Goal: Information Seeking & Learning: Learn about a topic

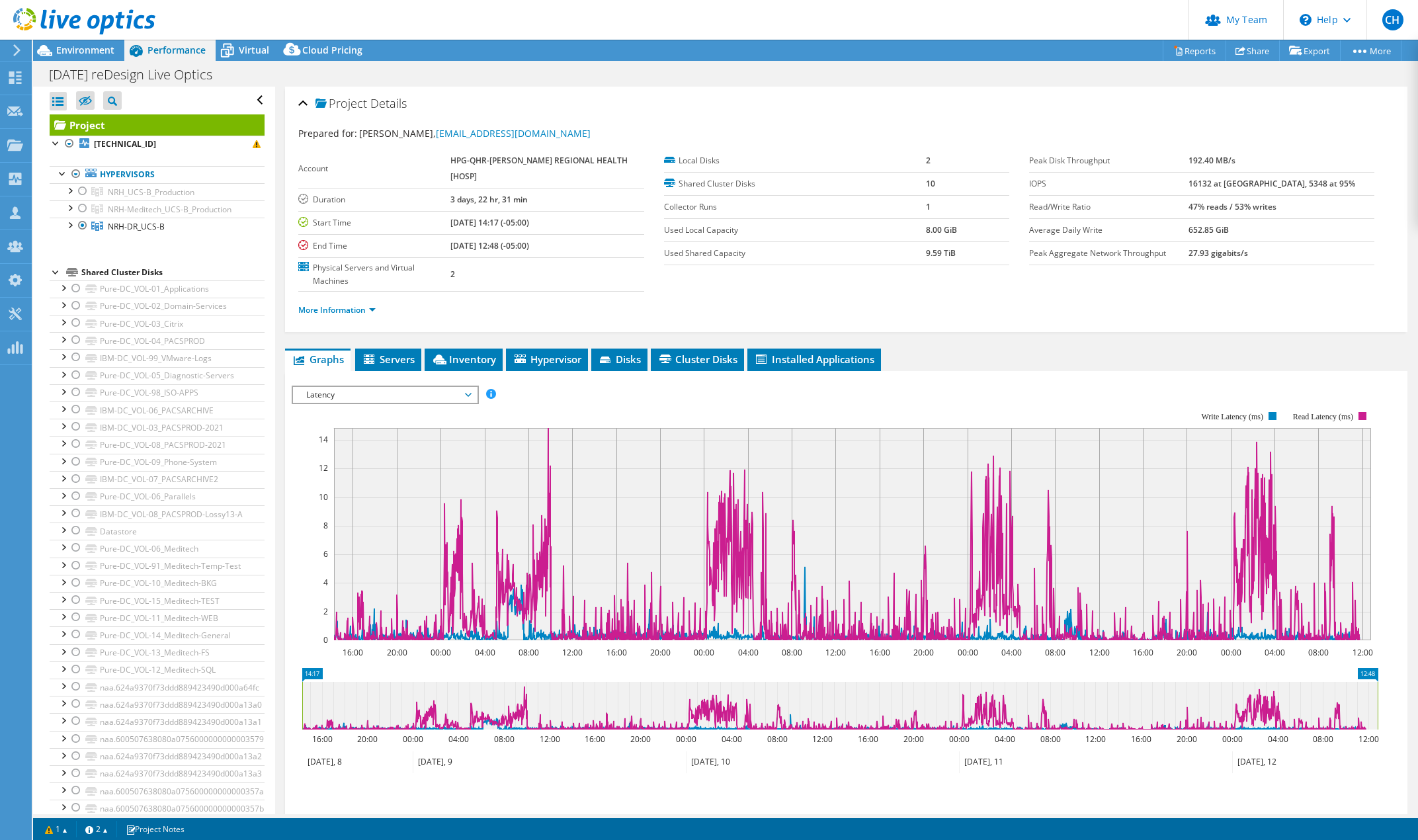
select select "USWest"
select select "USD"
click at [18, 82] on use at bounding box center [15, 78] width 13 height 13
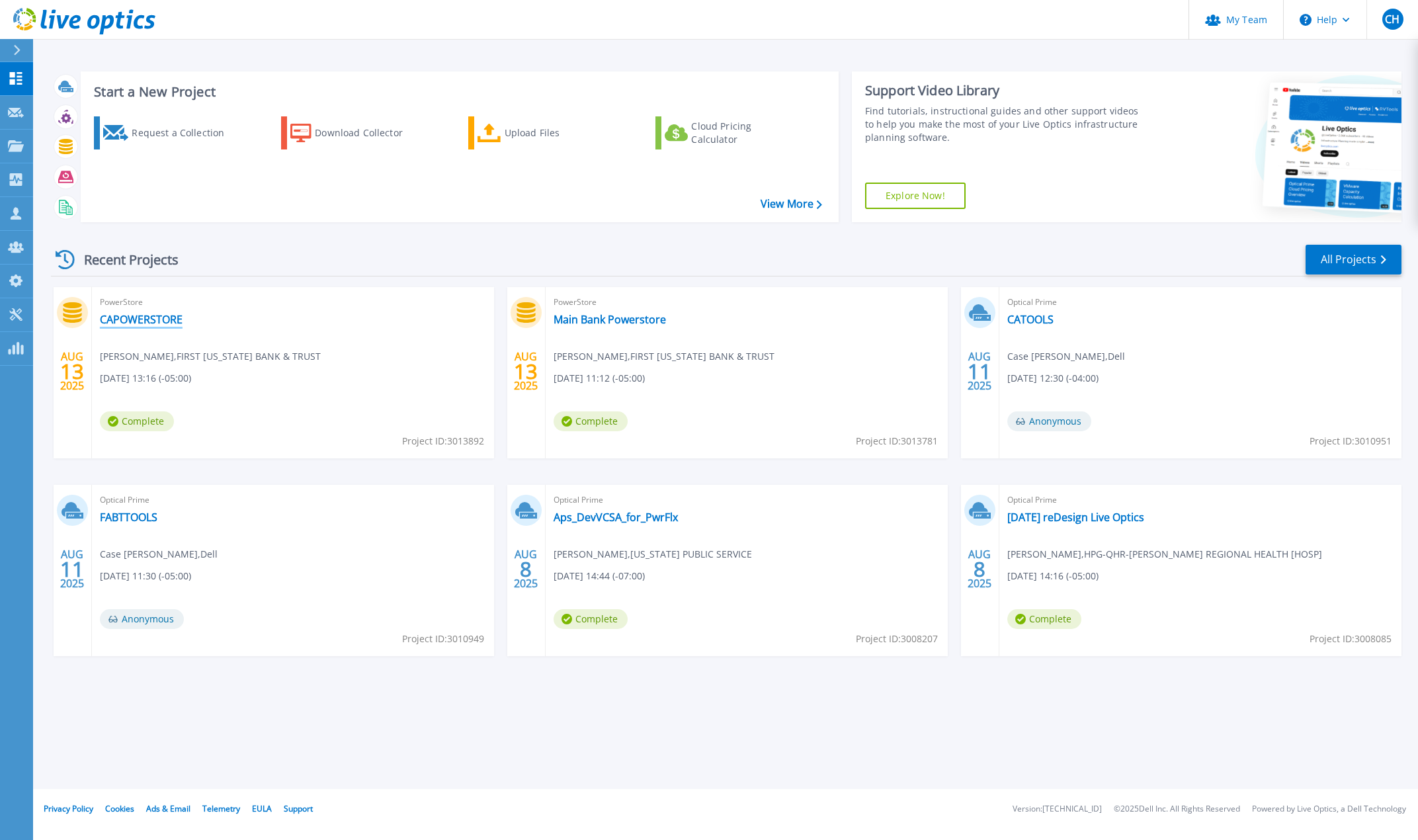
click at [144, 320] on link "CAPOWERSTORE" at bounding box center [141, 319] width 83 height 13
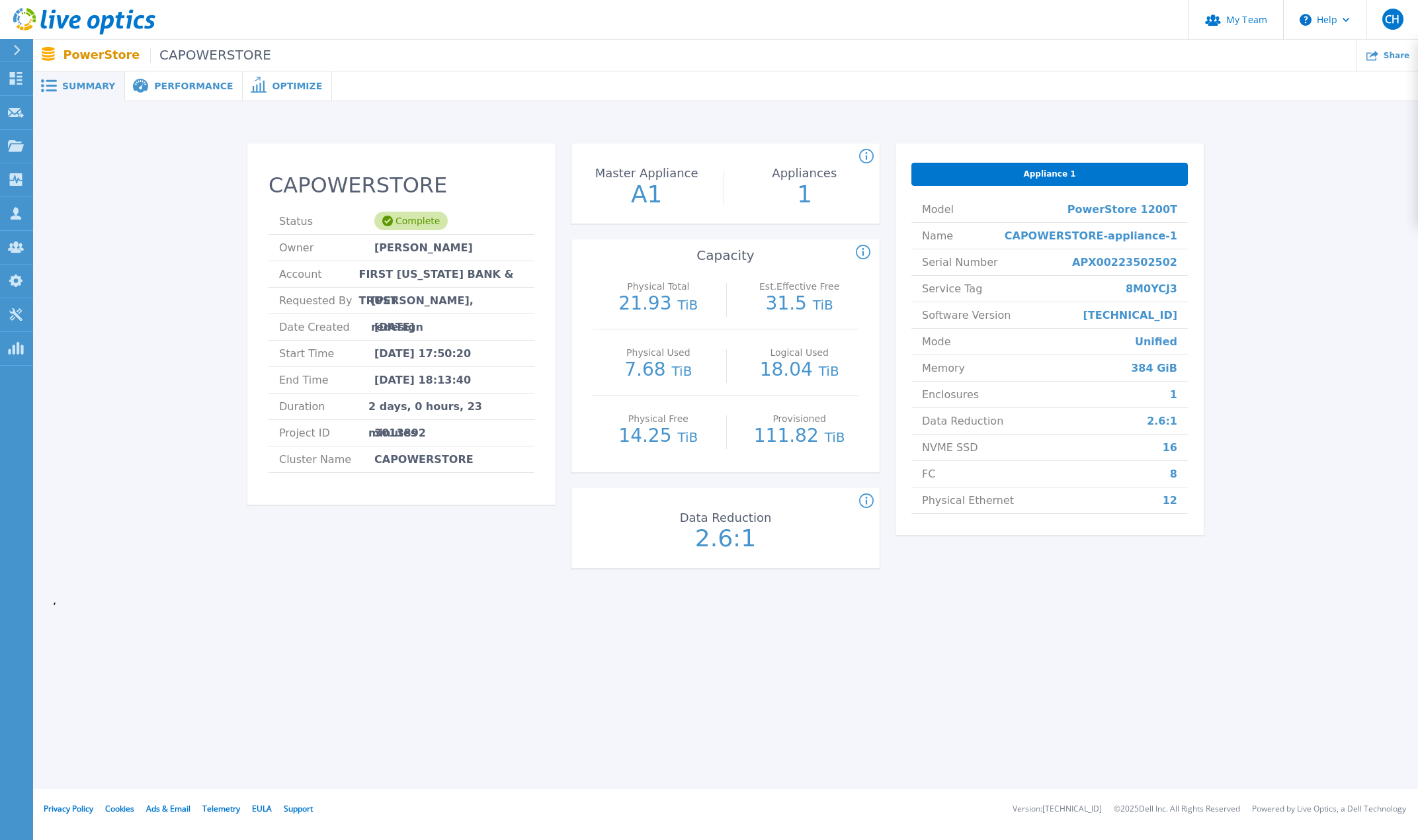
click at [165, 90] on span "Performance" at bounding box center [193, 85] width 79 height 9
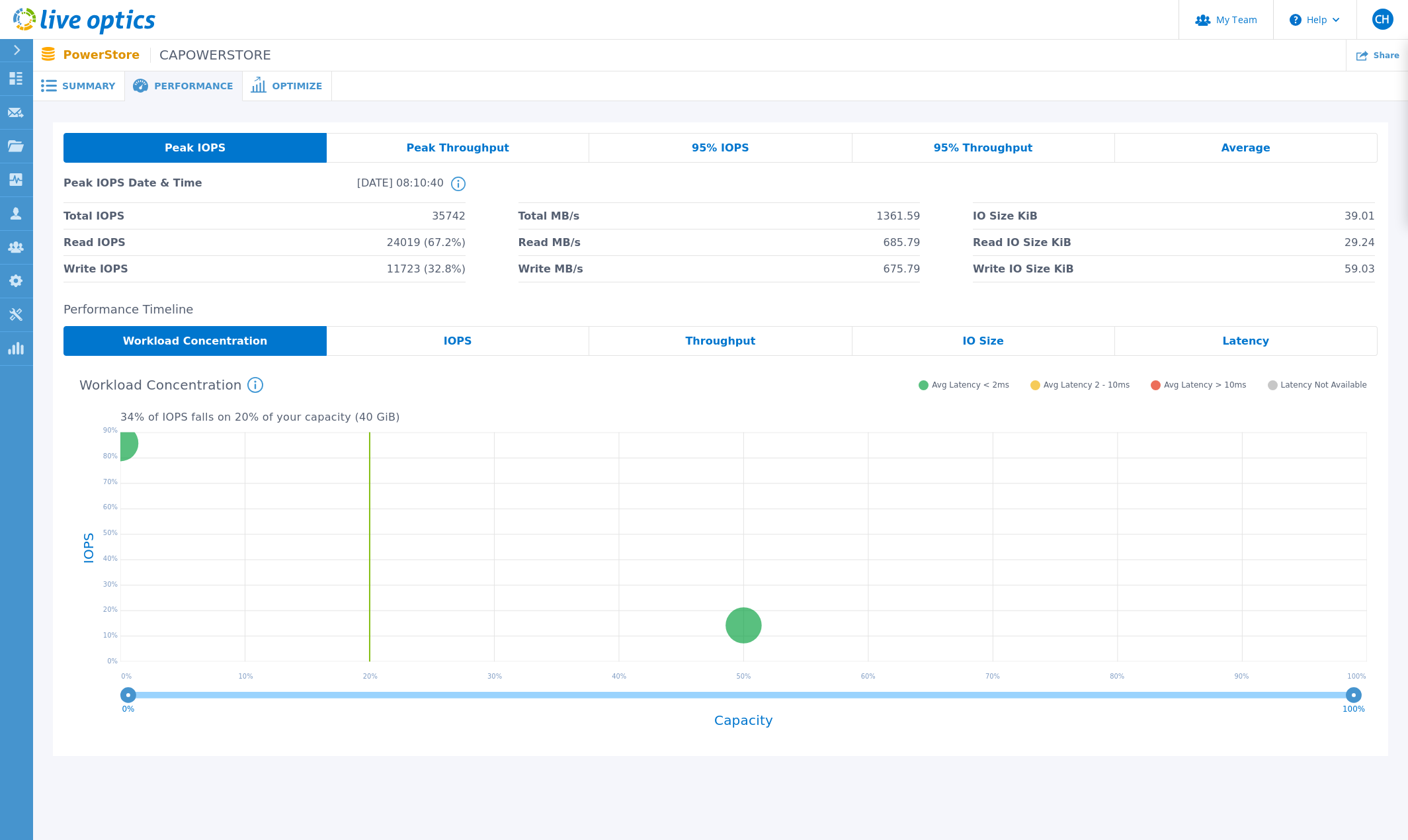
click at [86, 85] on span "Summary" at bounding box center [89, 85] width 53 height 9
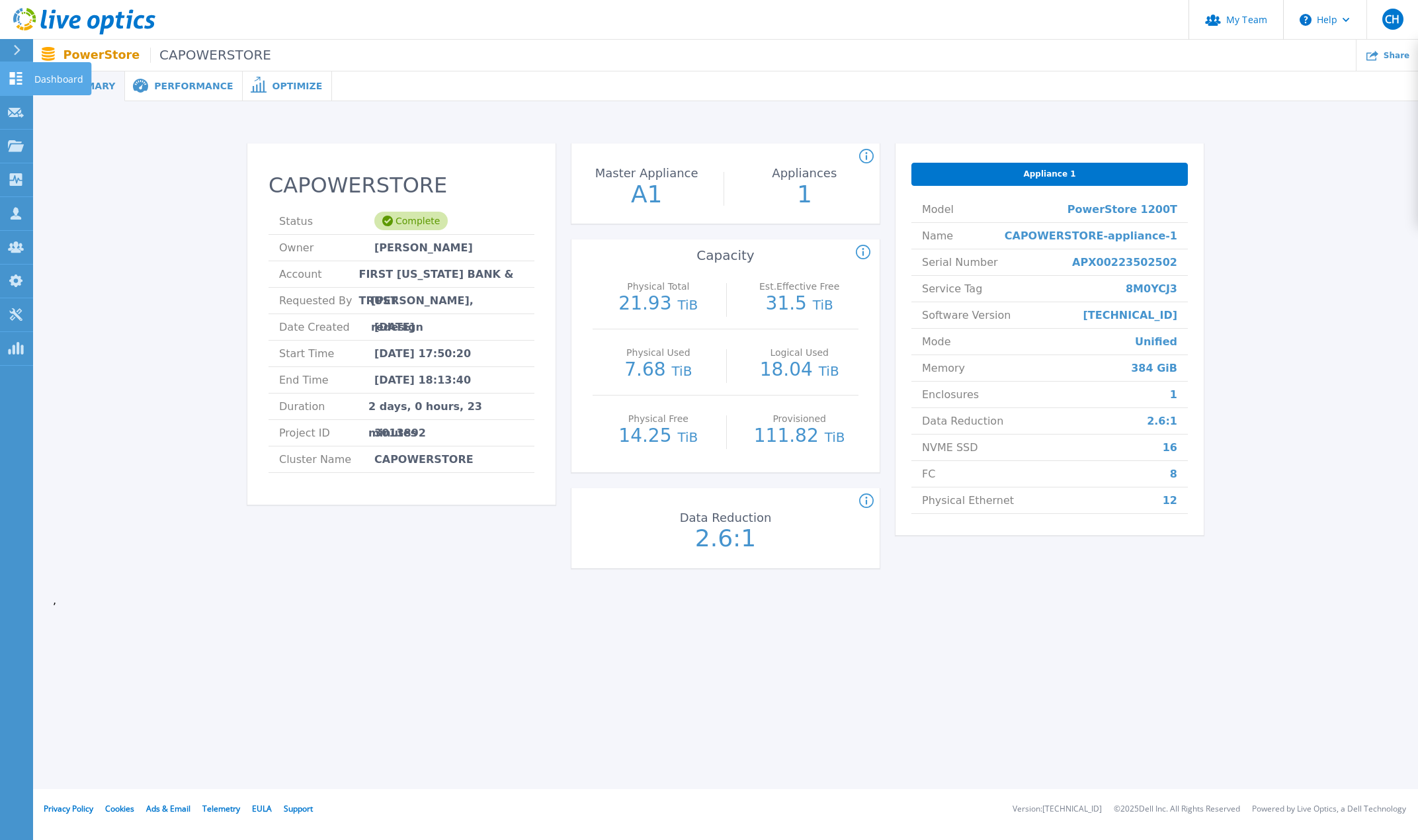
click at [17, 79] on icon at bounding box center [16, 78] width 13 height 13
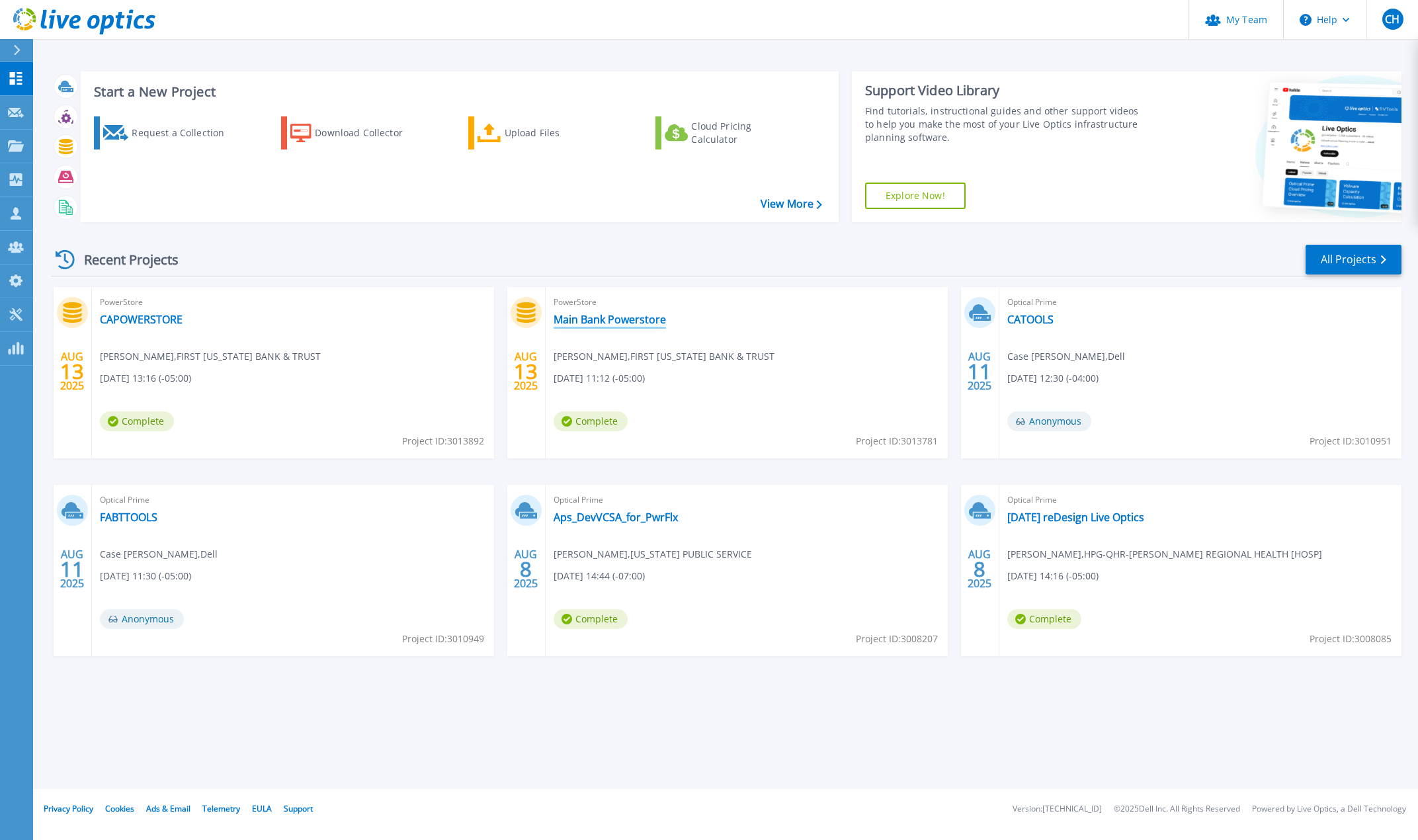
click at [631, 324] on link "Main Bank Powerstore" at bounding box center [610, 319] width 113 height 13
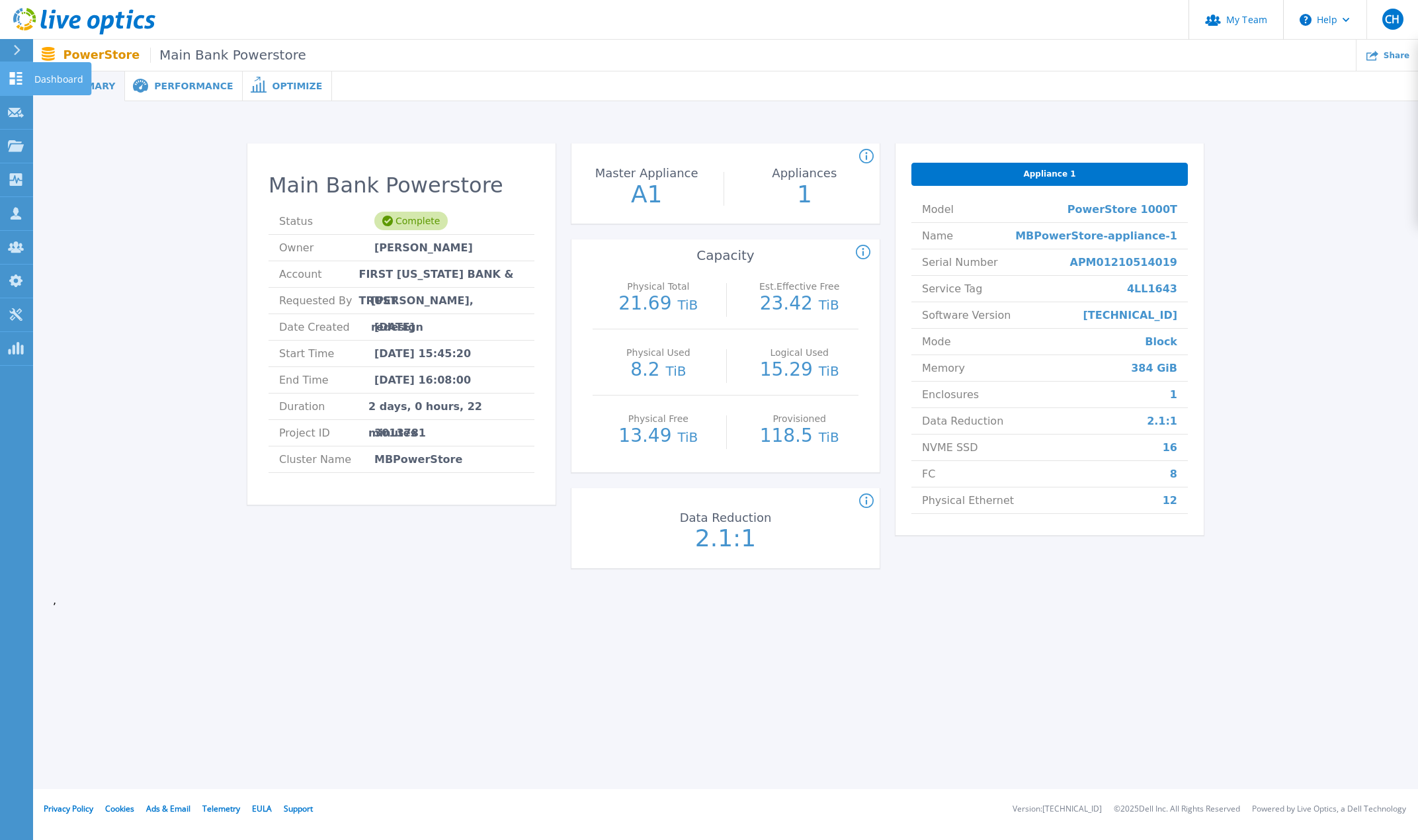
click at [16, 72] on div at bounding box center [15, 79] width 16 height 14
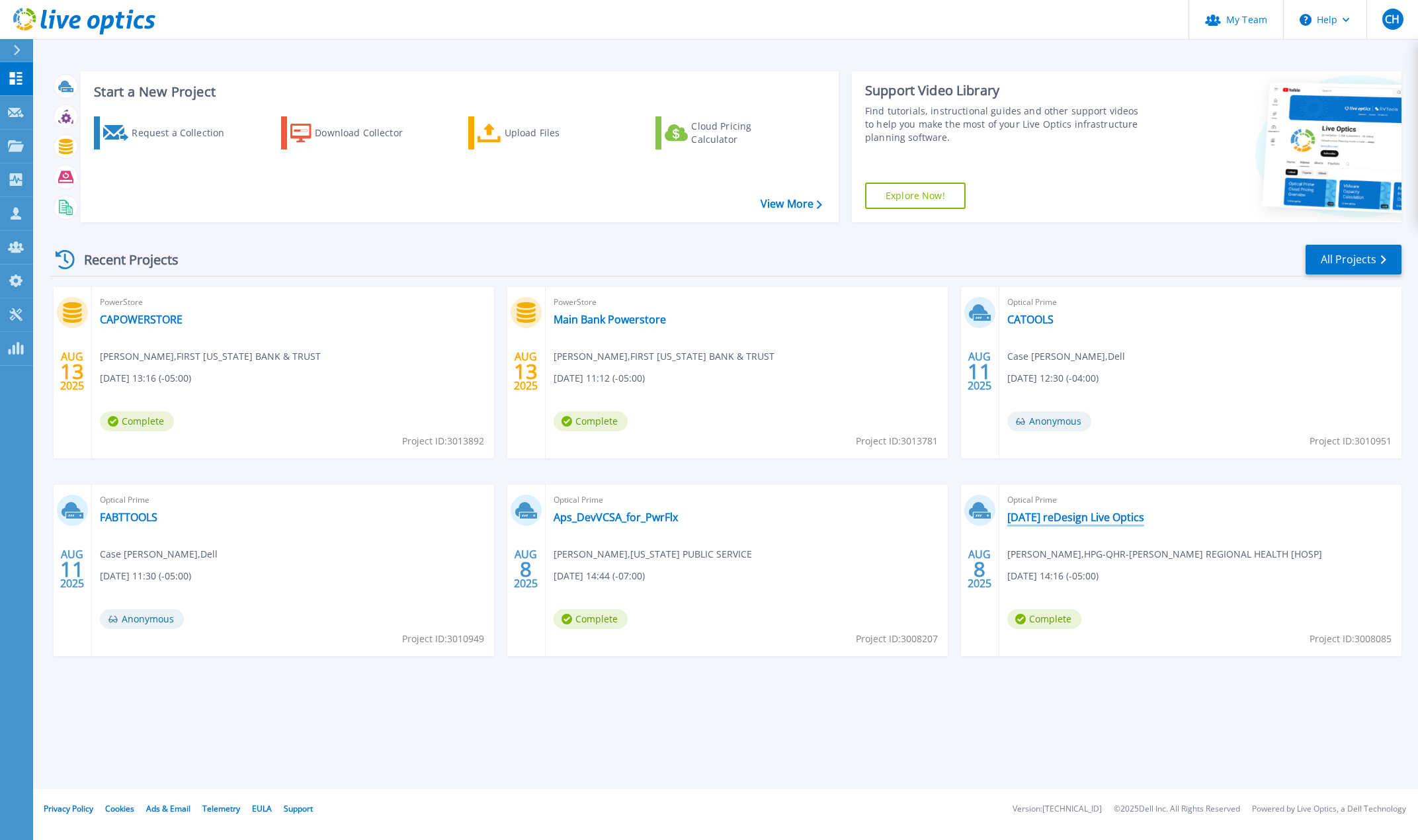
click at [1071, 517] on link "[DATE] reDesign Live Optics" at bounding box center [1075, 516] width 137 height 13
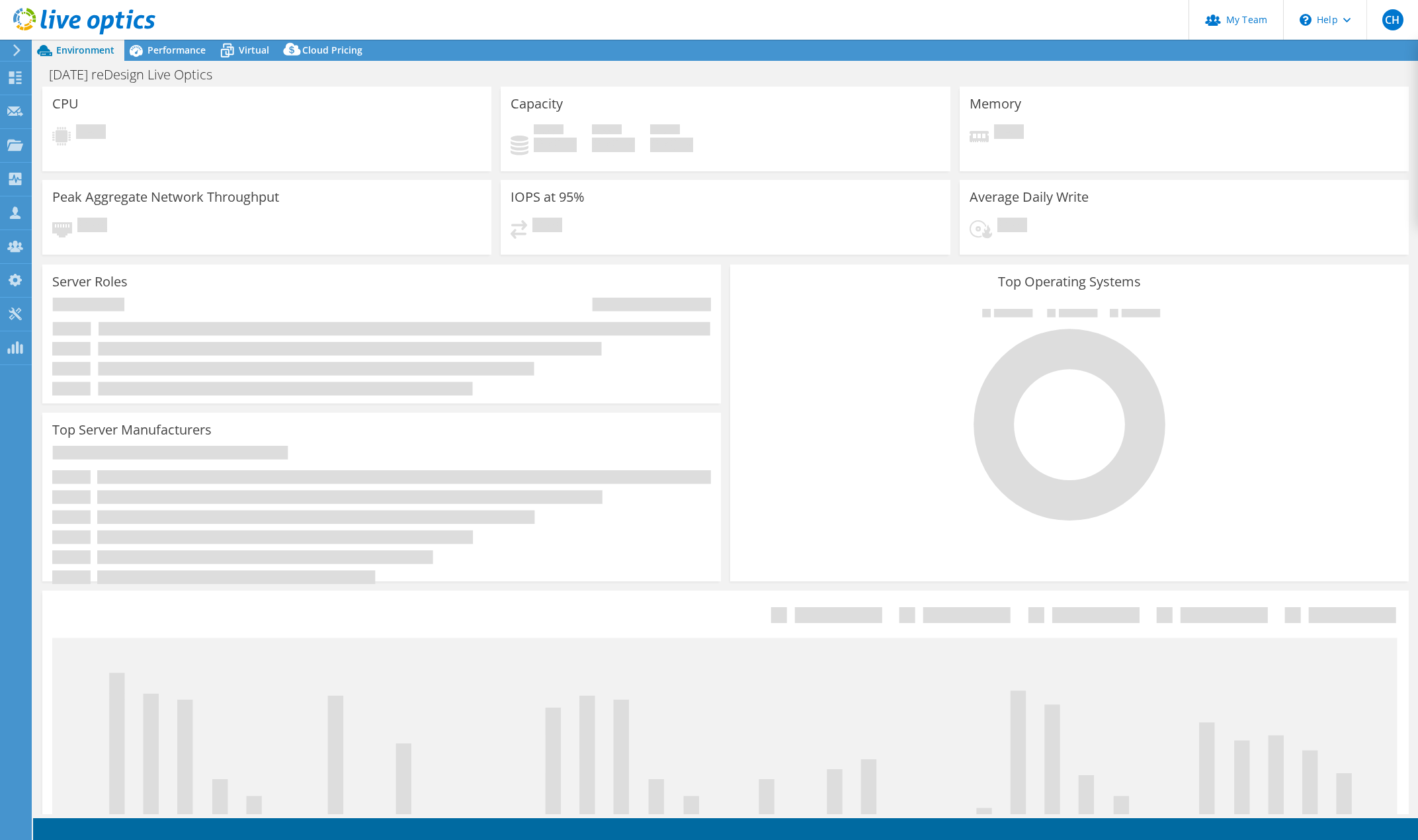
select select "USWest"
select select "USD"
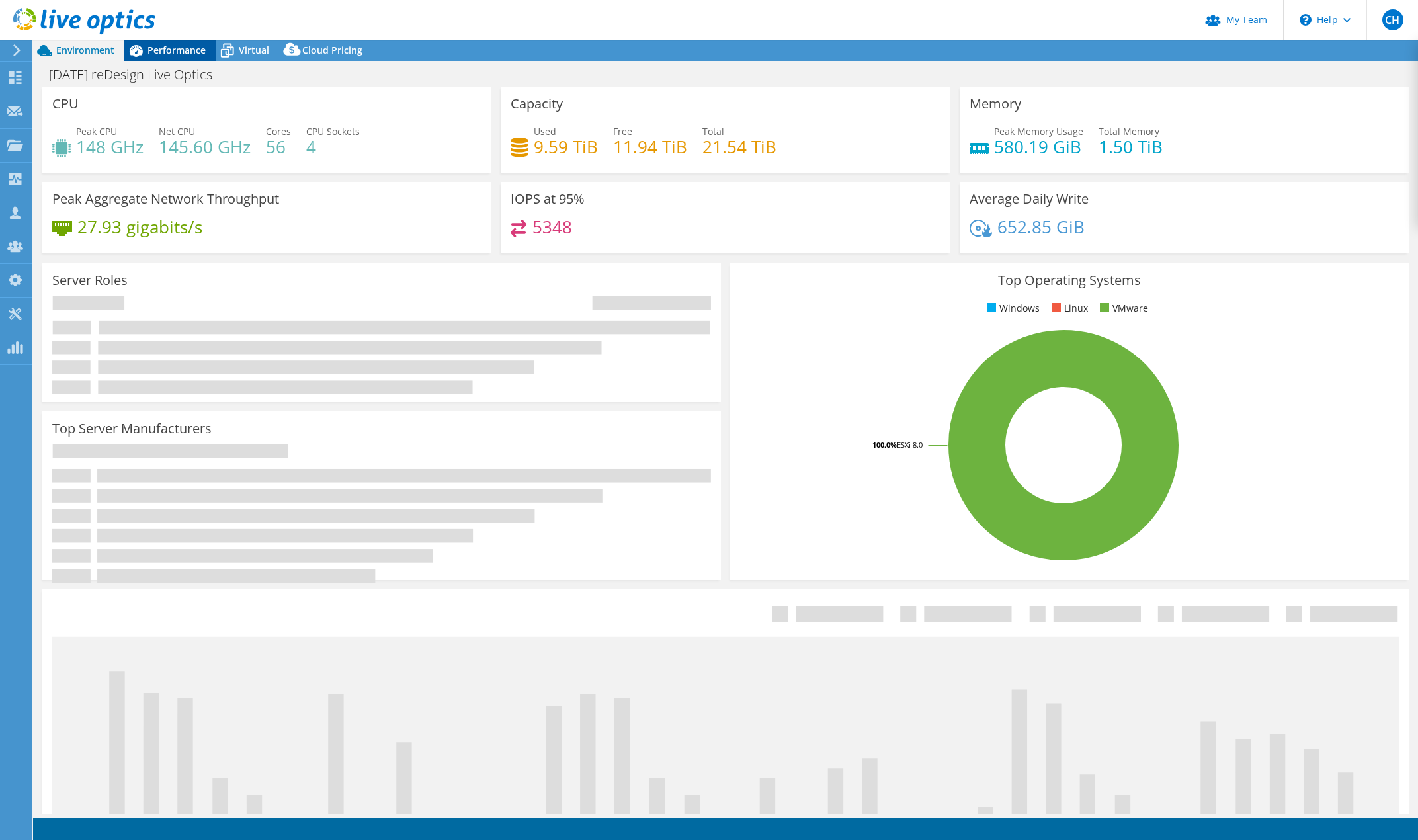
click at [156, 48] on span "Performance" at bounding box center [177, 50] width 58 height 13
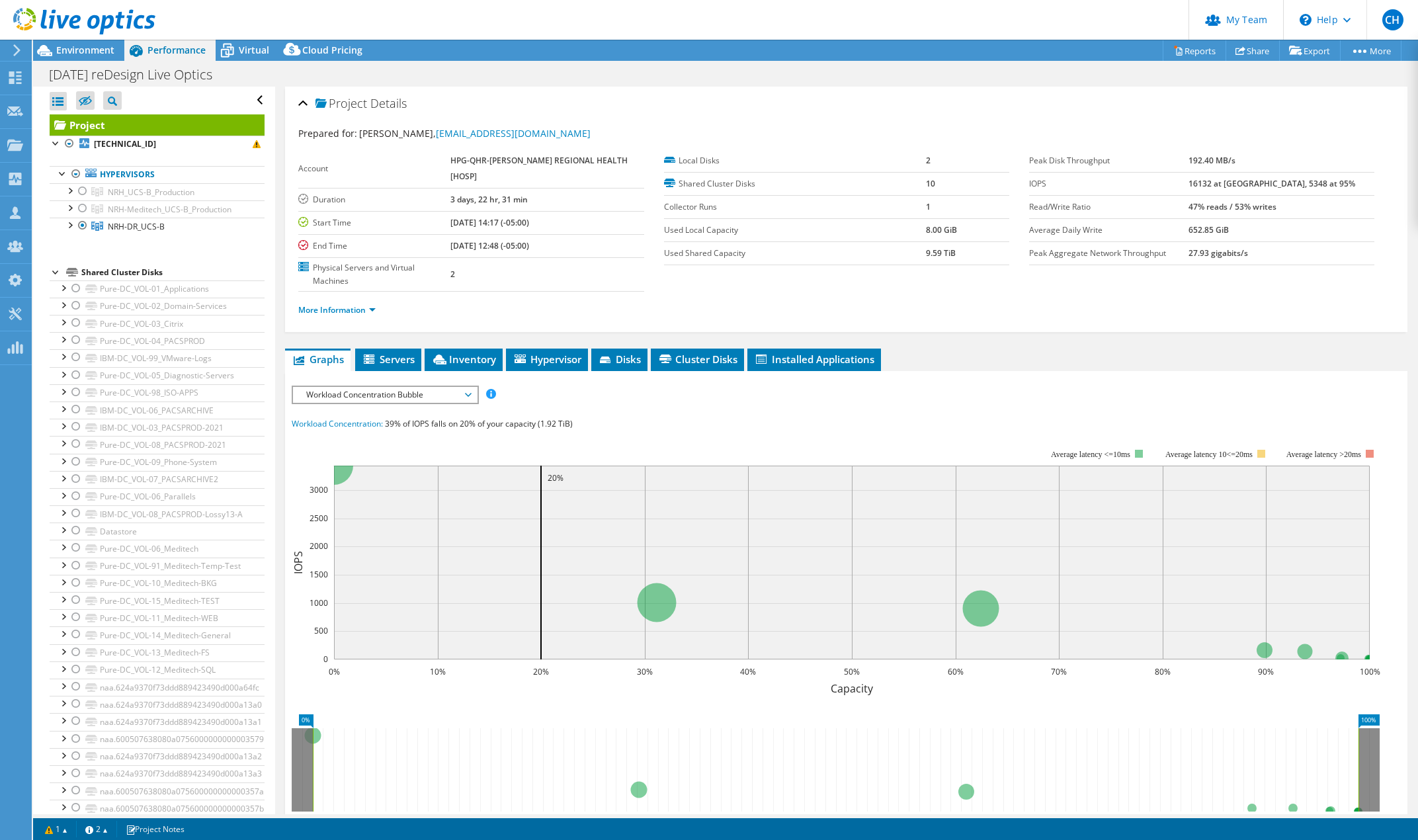
click at [1012, 349] on ul "Graphs Servers Inventory Hypervisor Disks Cluster Disks Installed Applications" at bounding box center [845, 360] width 1122 height 22
click at [993, 69] on div "8.8.2025 reDesign Live Optics Print" at bounding box center [726, 74] width 1385 height 25
click at [9, 78] on icon at bounding box center [15, 78] width 16 height 13
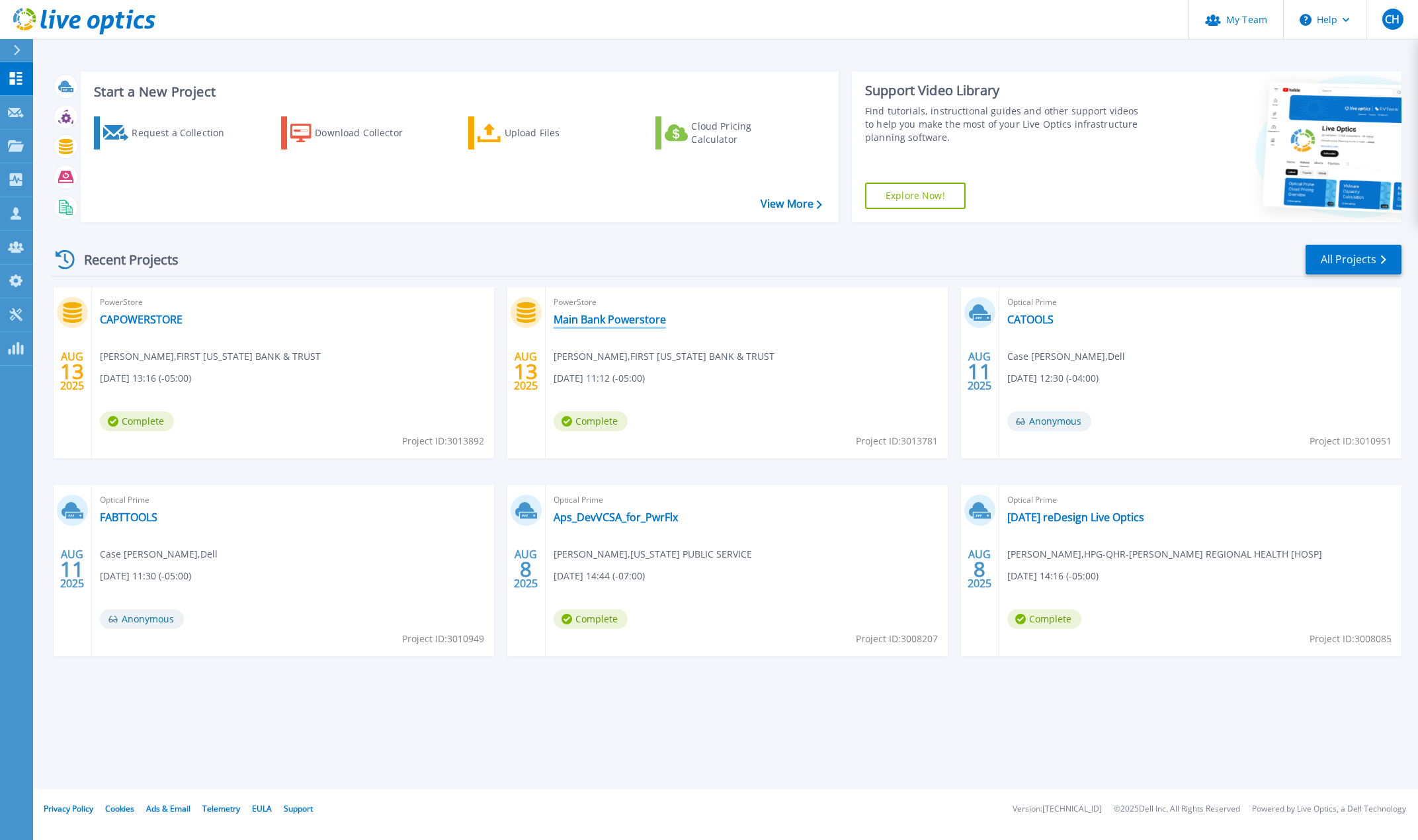
click at [593, 320] on link "Main Bank Powerstore" at bounding box center [610, 319] width 113 height 13
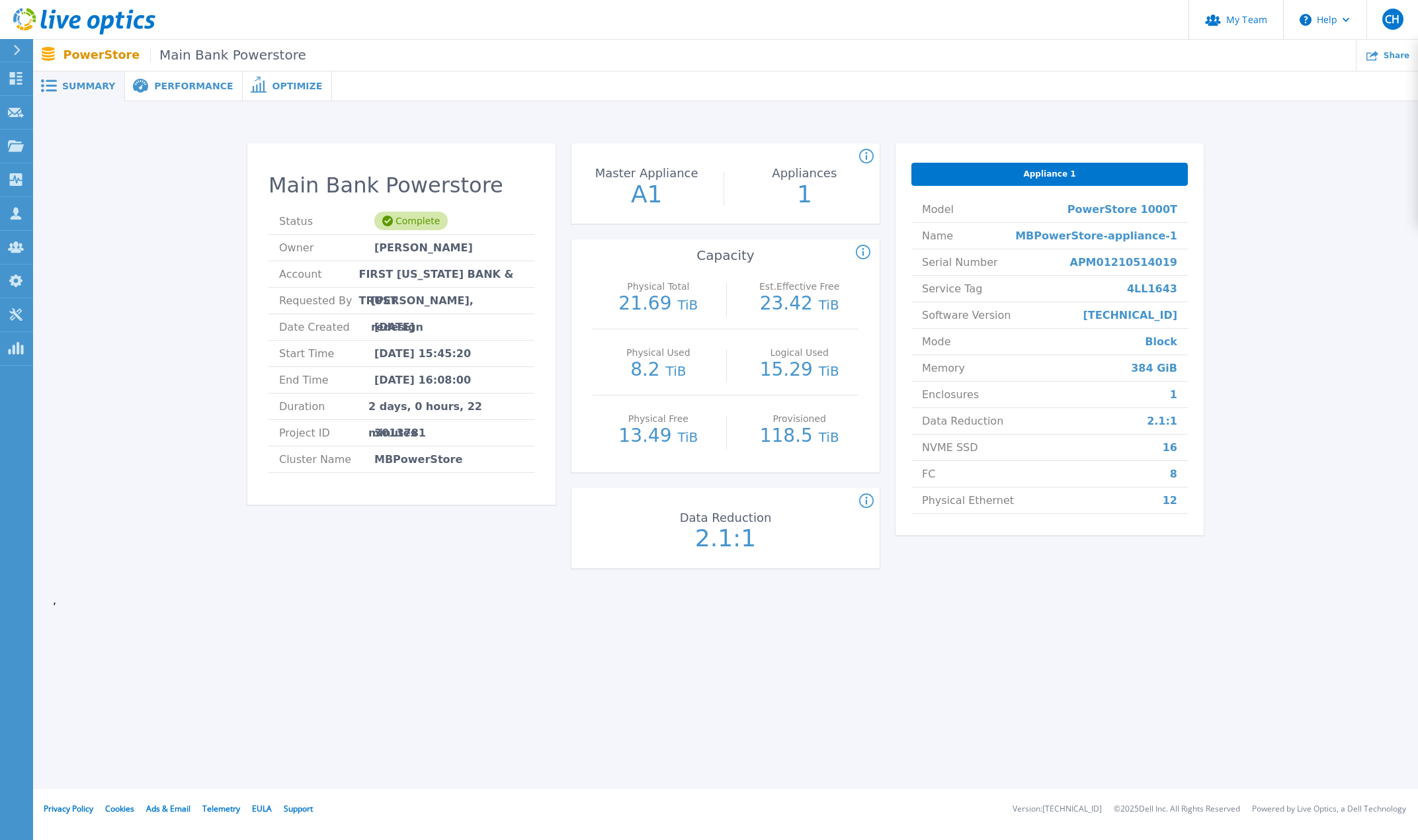
click at [154, 83] on span "Performance" at bounding box center [193, 85] width 79 height 9
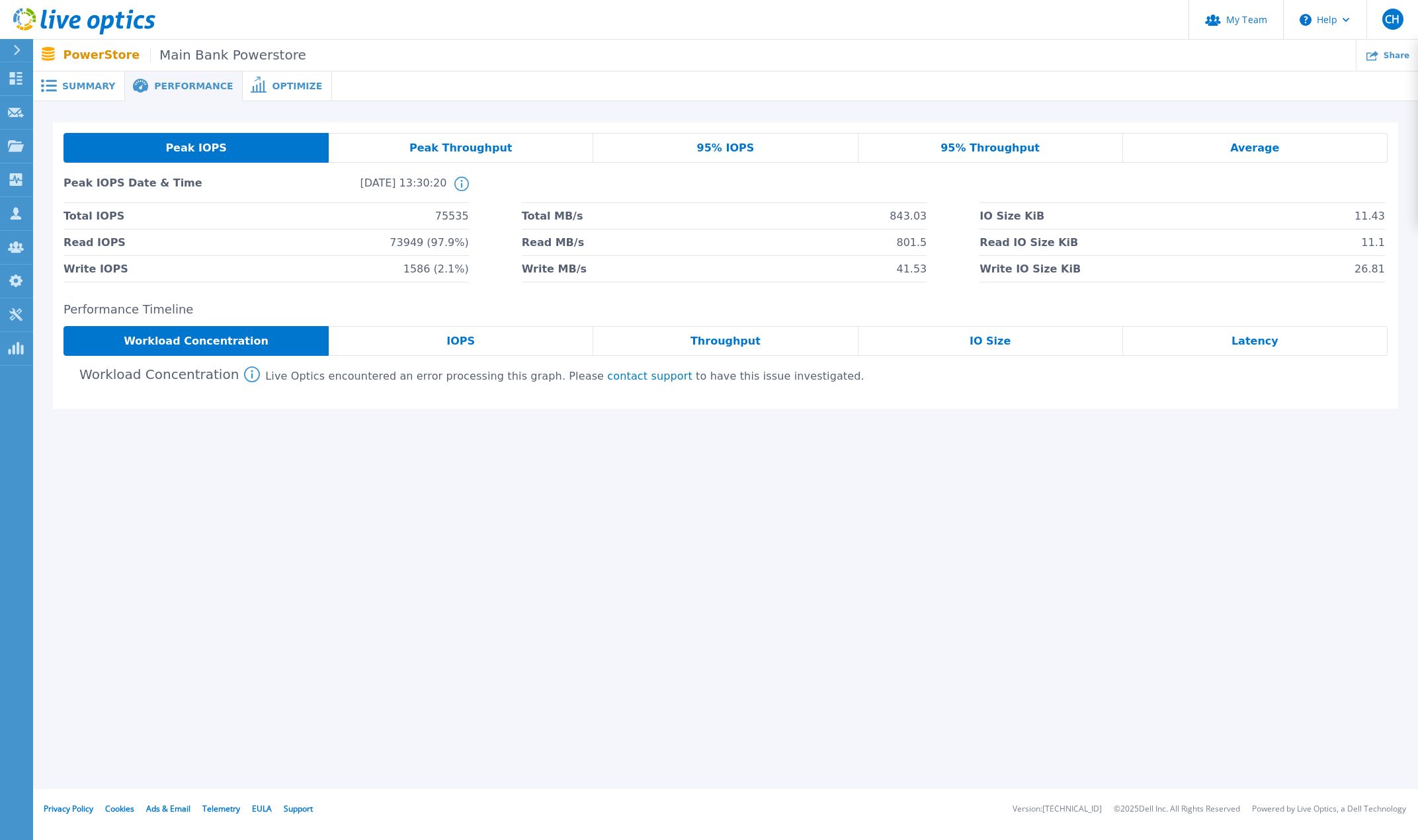
click at [272, 85] on span "Optimize" at bounding box center [297, 85] width 50 height 9
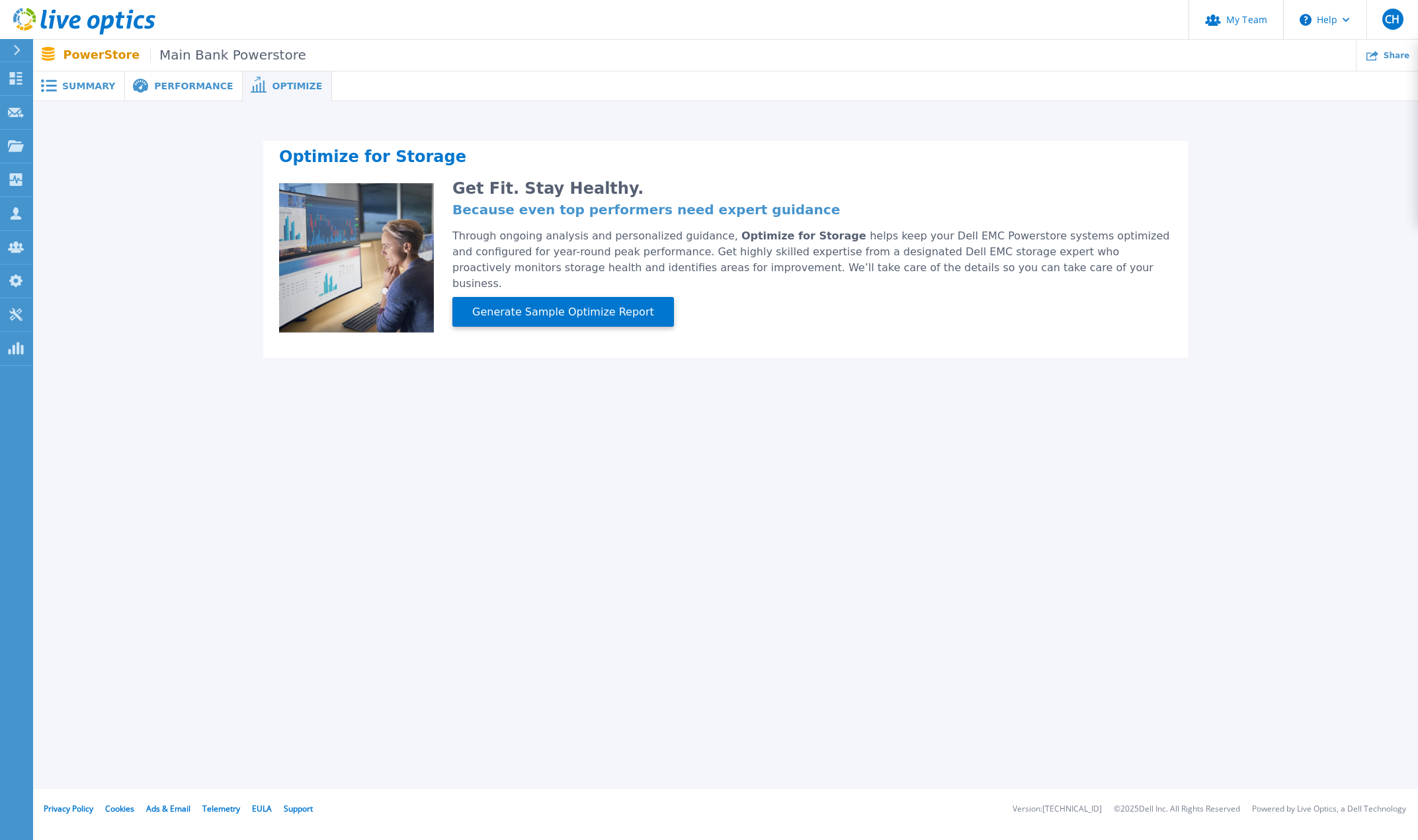
click at [85, 87] on span "Summary" at bounding box center [89, 85] width 53 height 9
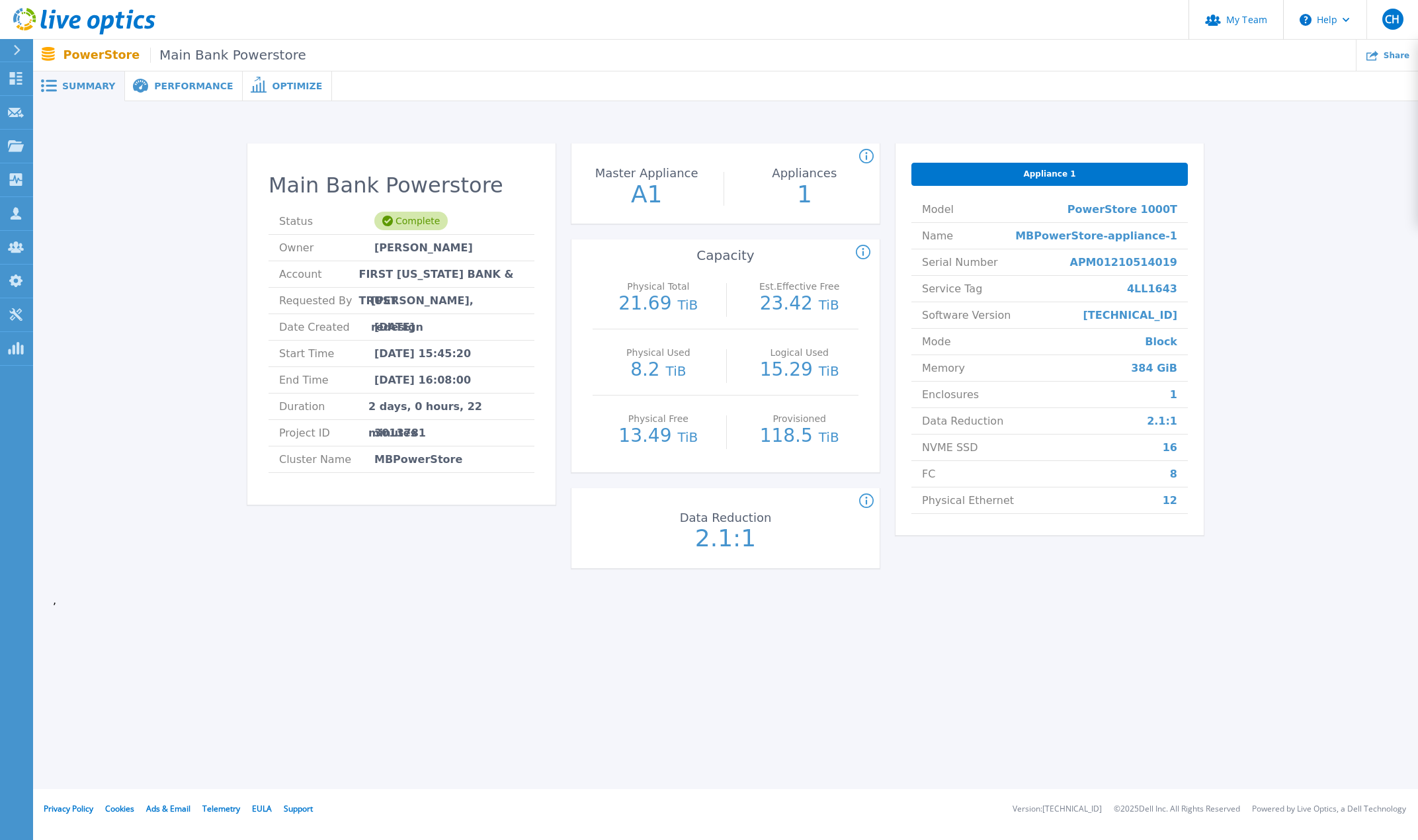
click at [873, 496] on icon at bounding box center [866, 501] width 15 height 16
click at [950, 579] on div "Appliance 1 Model PowerStore 1000T Name MBPowerStore-appliance-1 Serial Number …" at bounding box center [1050, 363] width 309 height 440
click at [964, 457] on icon at bounding box center [968, 461] width 7 height 7
click at [813, 665] on div "Summary Performance Optimize Main Bank Powerstore Status Complete Owner [PERSON…" at bounding box center [726, 394] width 1385 height 789
click at [189, 85] on span "Performance" at bounding box center [193, 85] width 79 height 9
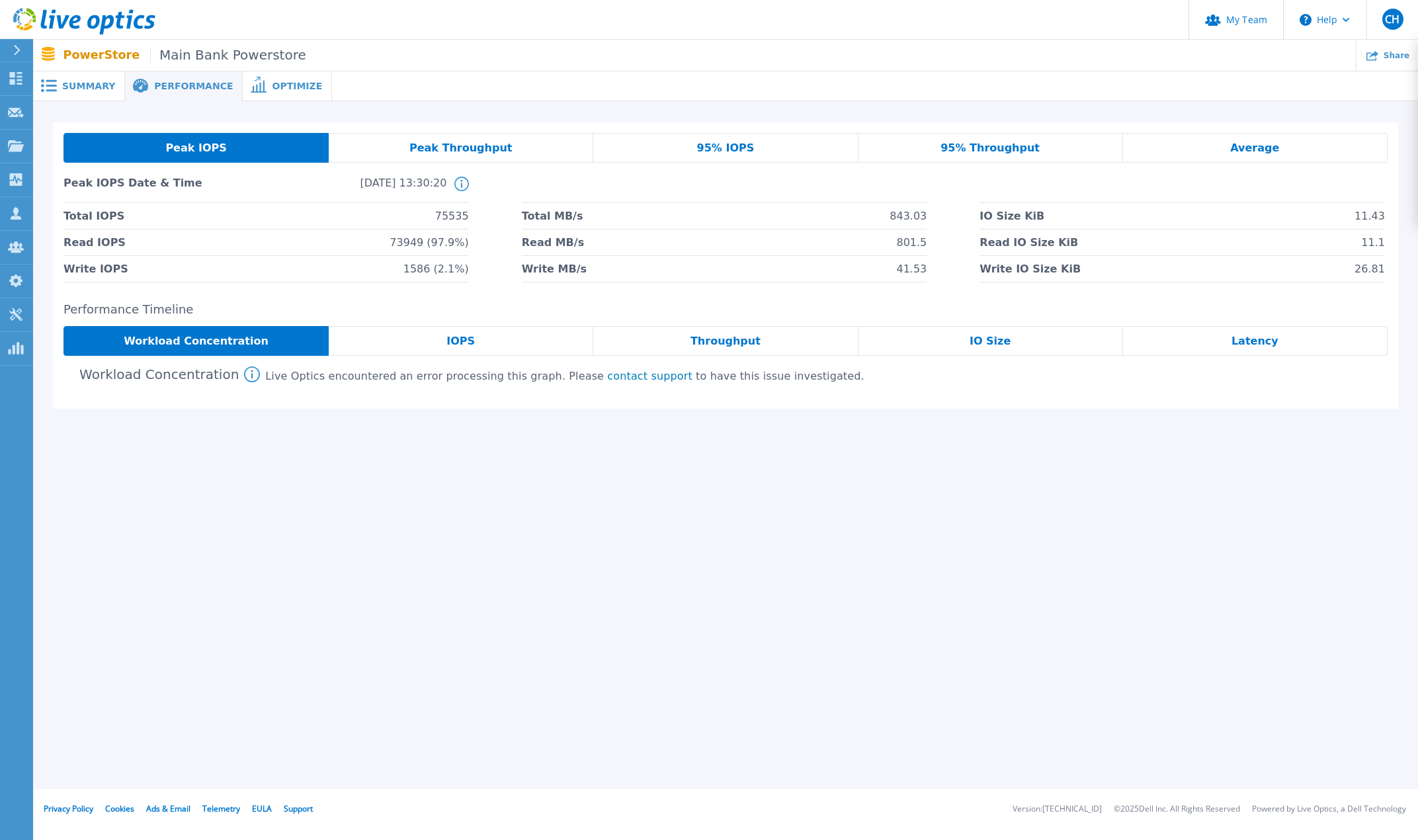
click at [729, 144] on span "95% IOPS" at bounding box center [726, 148] width 57 height 10
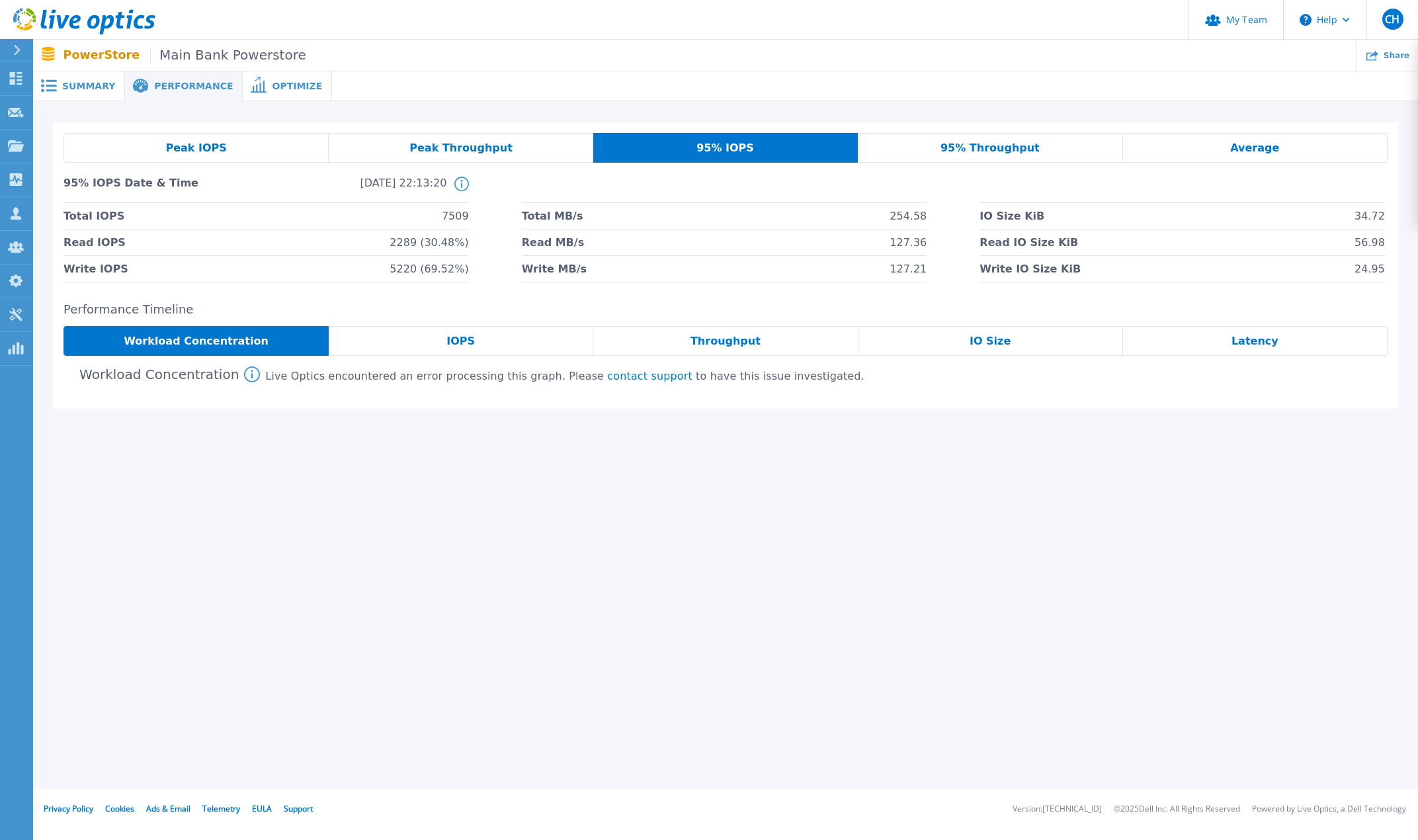
click at [991, 22] on header "My Team Help CH Partner Team Admin Craig Hughes chughes@redesign-group.com rede…" at bounding box center [709, 20] width 1418 height 39
click at [908, 46] on ul "Share" at bounding box center [862, 55] width 1112 height 31
click at [86, 87] on span "Summary" at bounding box center [89, 85] width 53 height 9
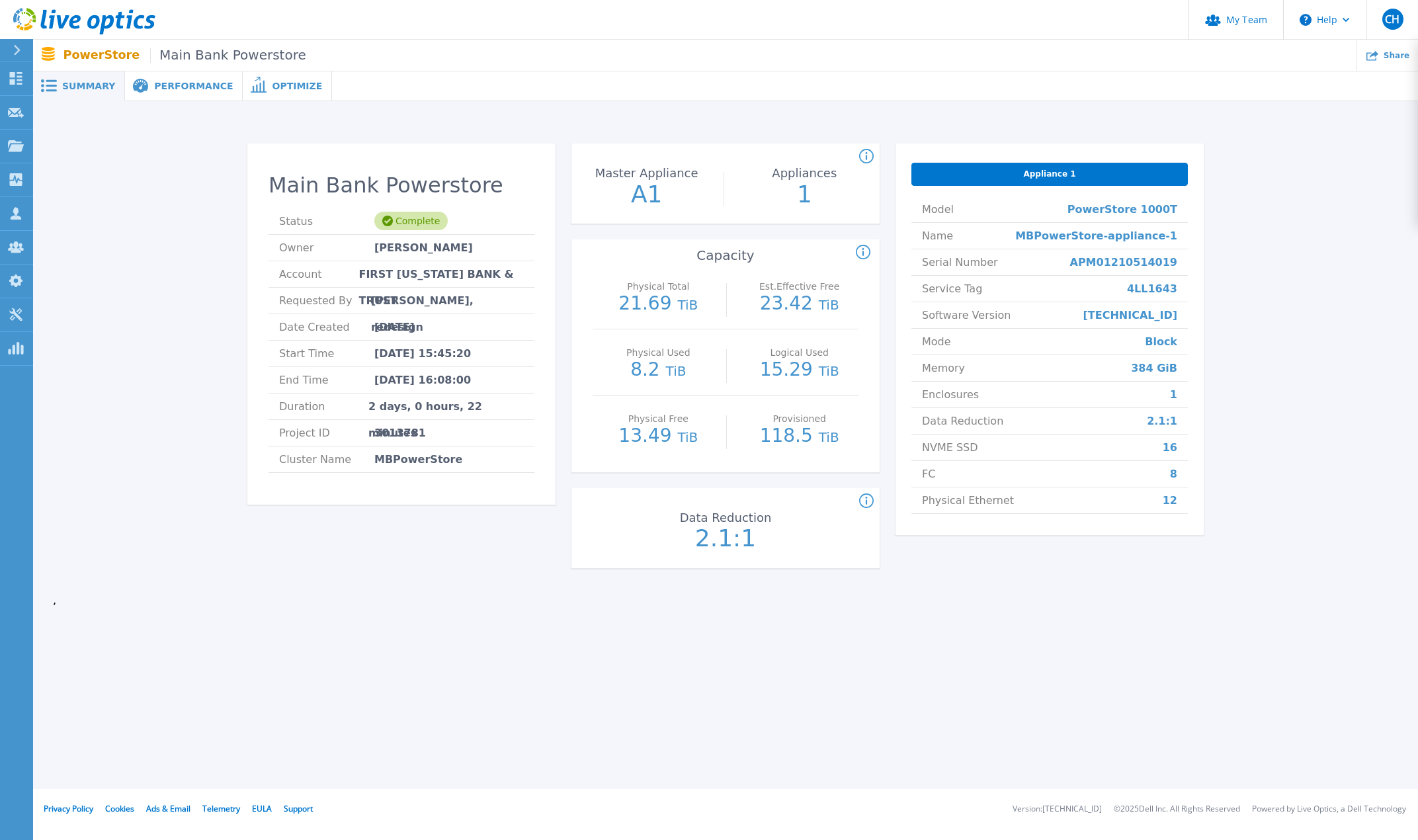
click at [215, 335] on div "Main Bank Powerstore Status Complete Owner Greg Staton Account FIRST ARKANSAS B…" at bounding box center [726, 358] width 1345 height 472
click at [775, 56] on ul "Share" at bounding box center [862, 55] width 1112 height 31
click at [15, 77] on icon at bounding box center [16, 78] width 13 height 13
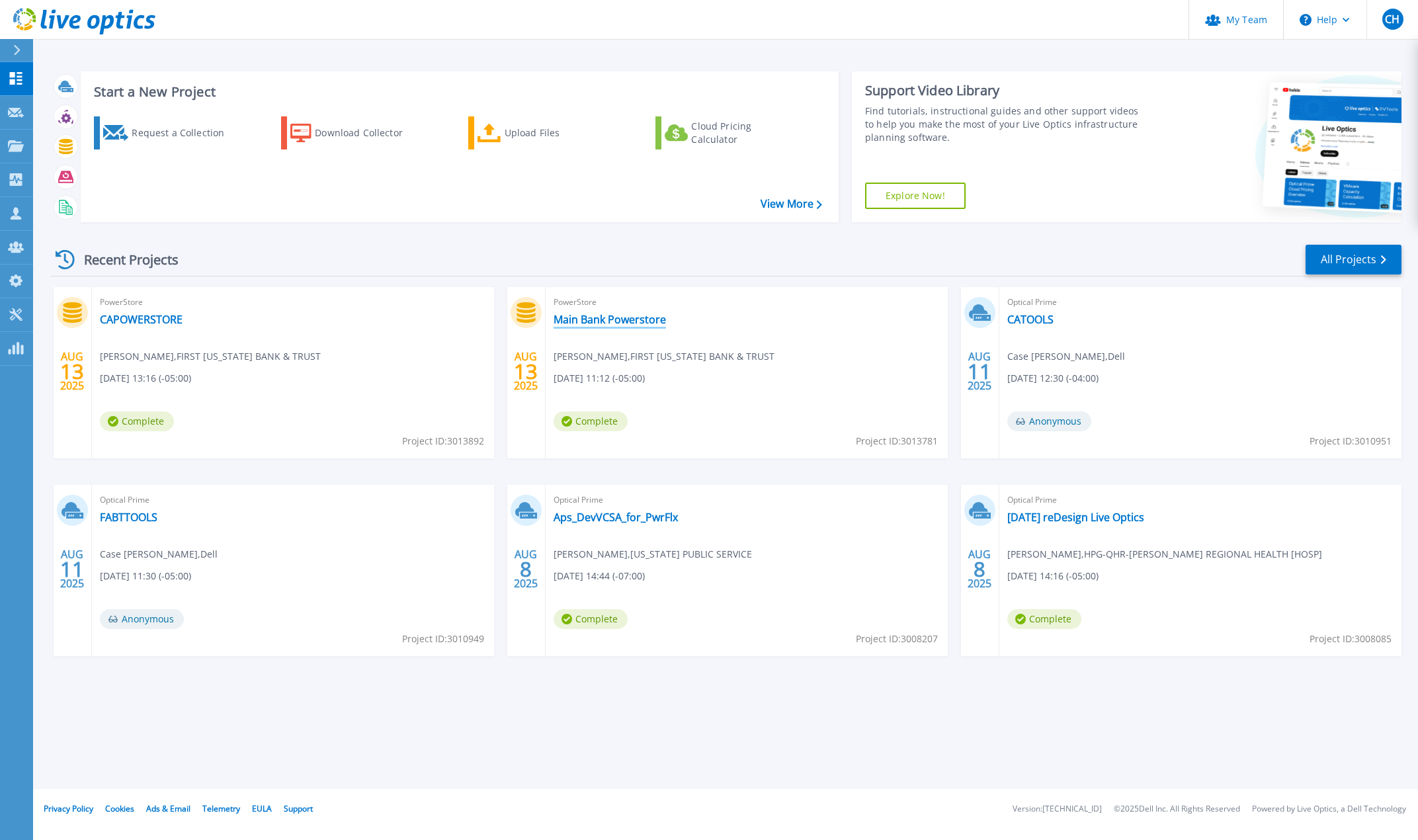
click at [654, 320] on link "Main Bank Powerstore" at bounding box center [610, 319] width 113 height 13
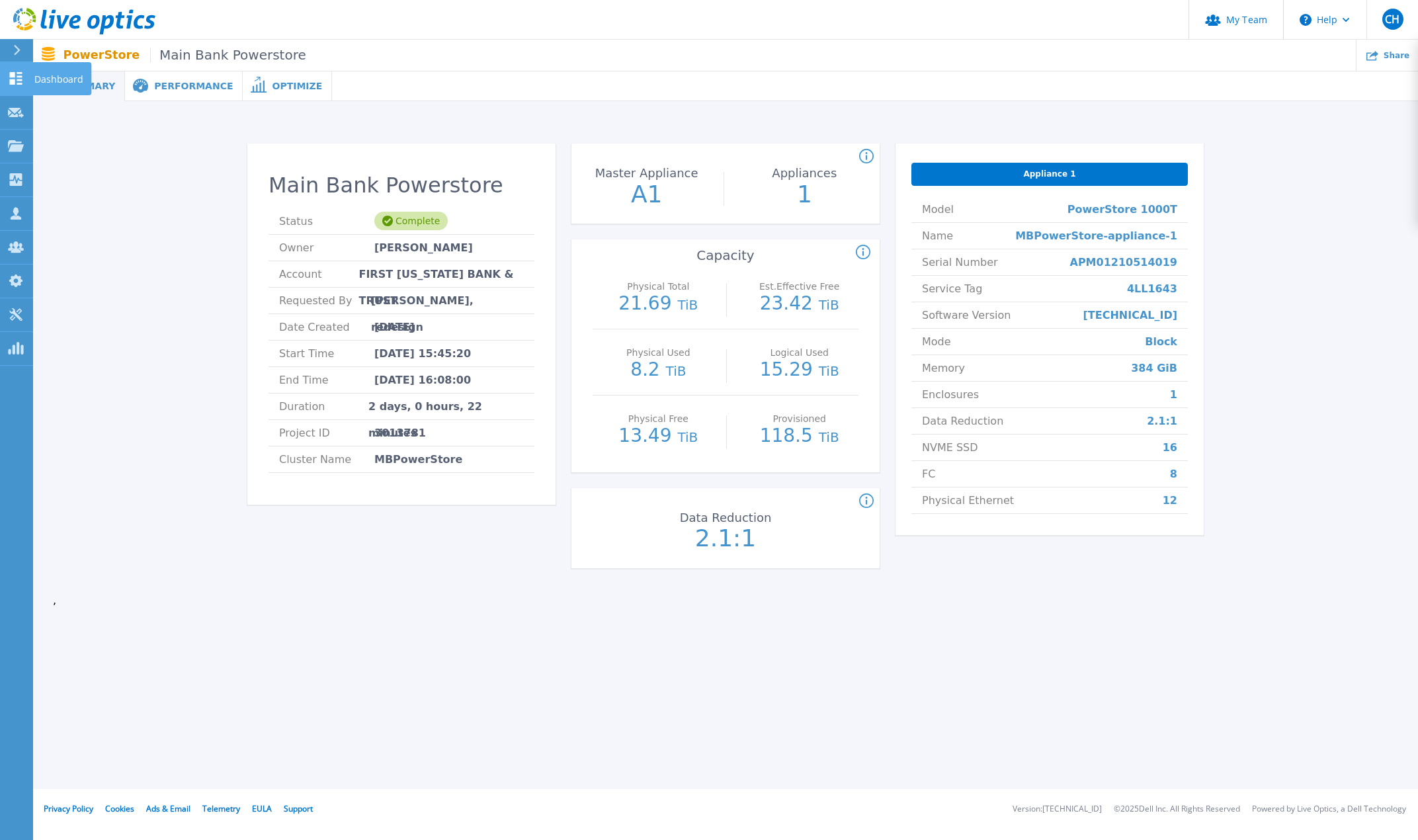
click at [18, 83] on icon at bounding box center [15, 78] width 16 height 13
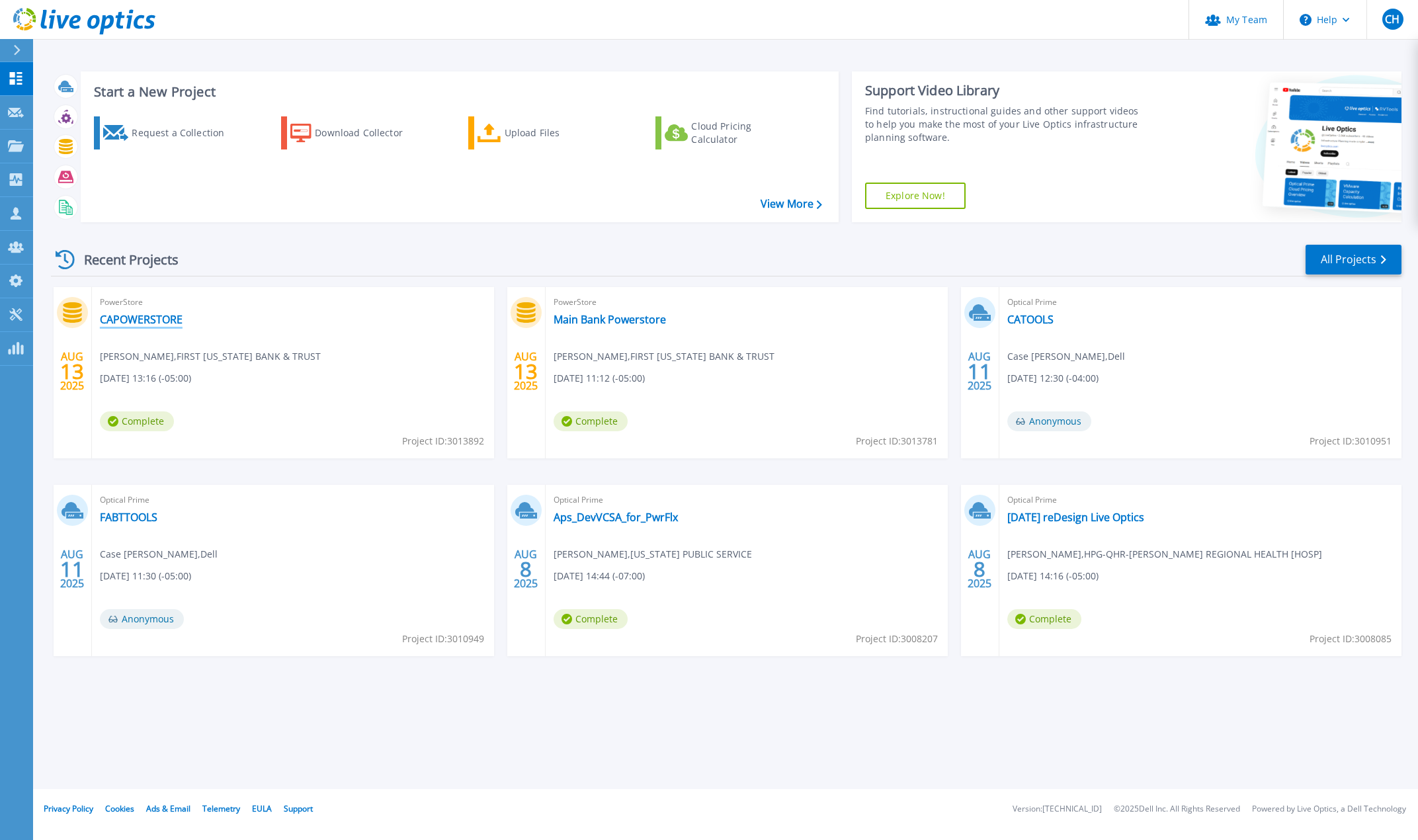
click at [138, 322] on link "CAPOWERSTORE" at bounding box center [141, 319] width 83 height 13
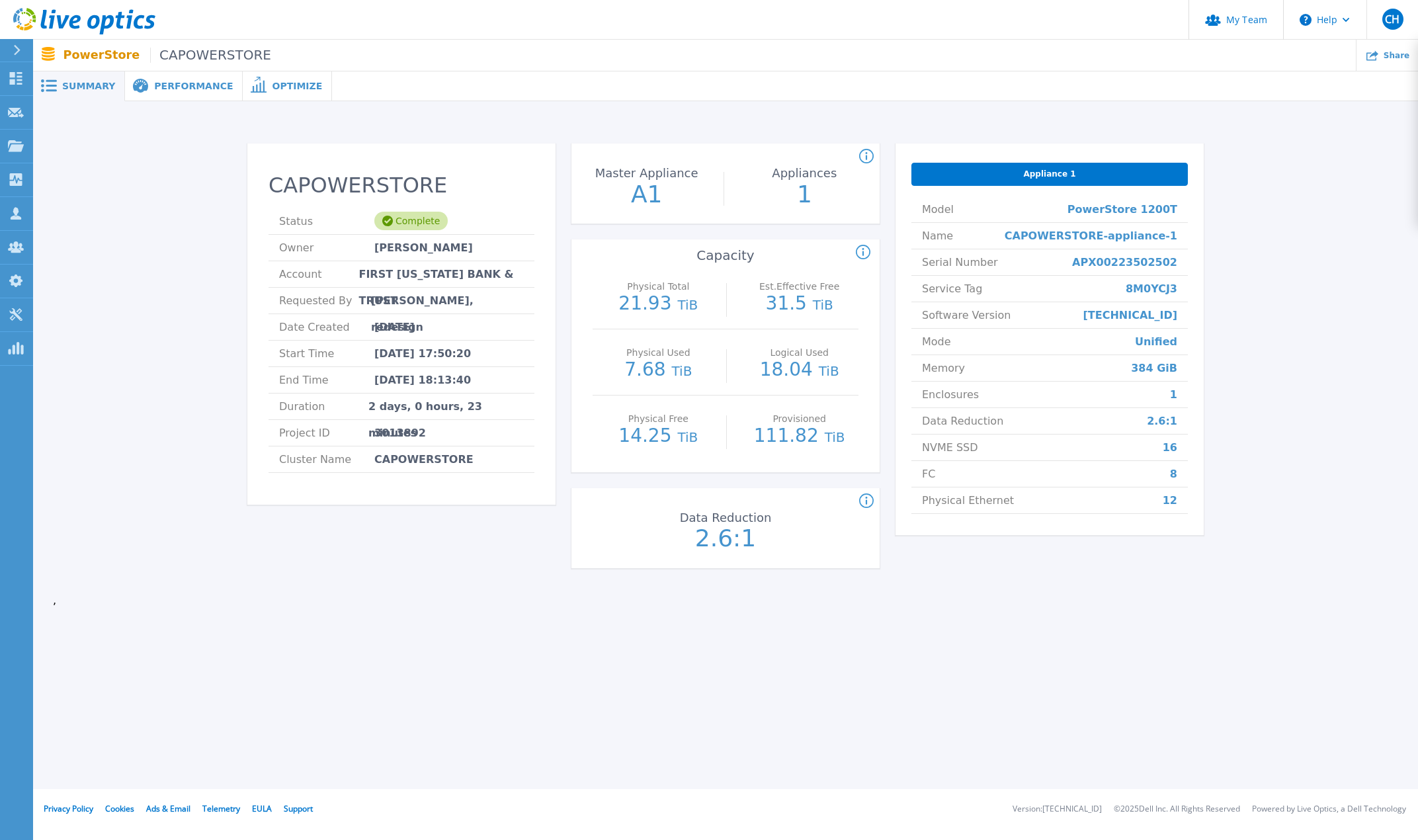
click at [887, 19] on header "My Team Help CH Partner Team Admin Craig Hughes chughes@redesign-group.com rede…" at bounding box center [709, 20] width 1418 height 39
click at [1199, 68] on ul "Share" at bounding box center [844, 55] width 1147 height 31
click at [15, 75] on icon at bounding box center [15, 78] width 16 height 13
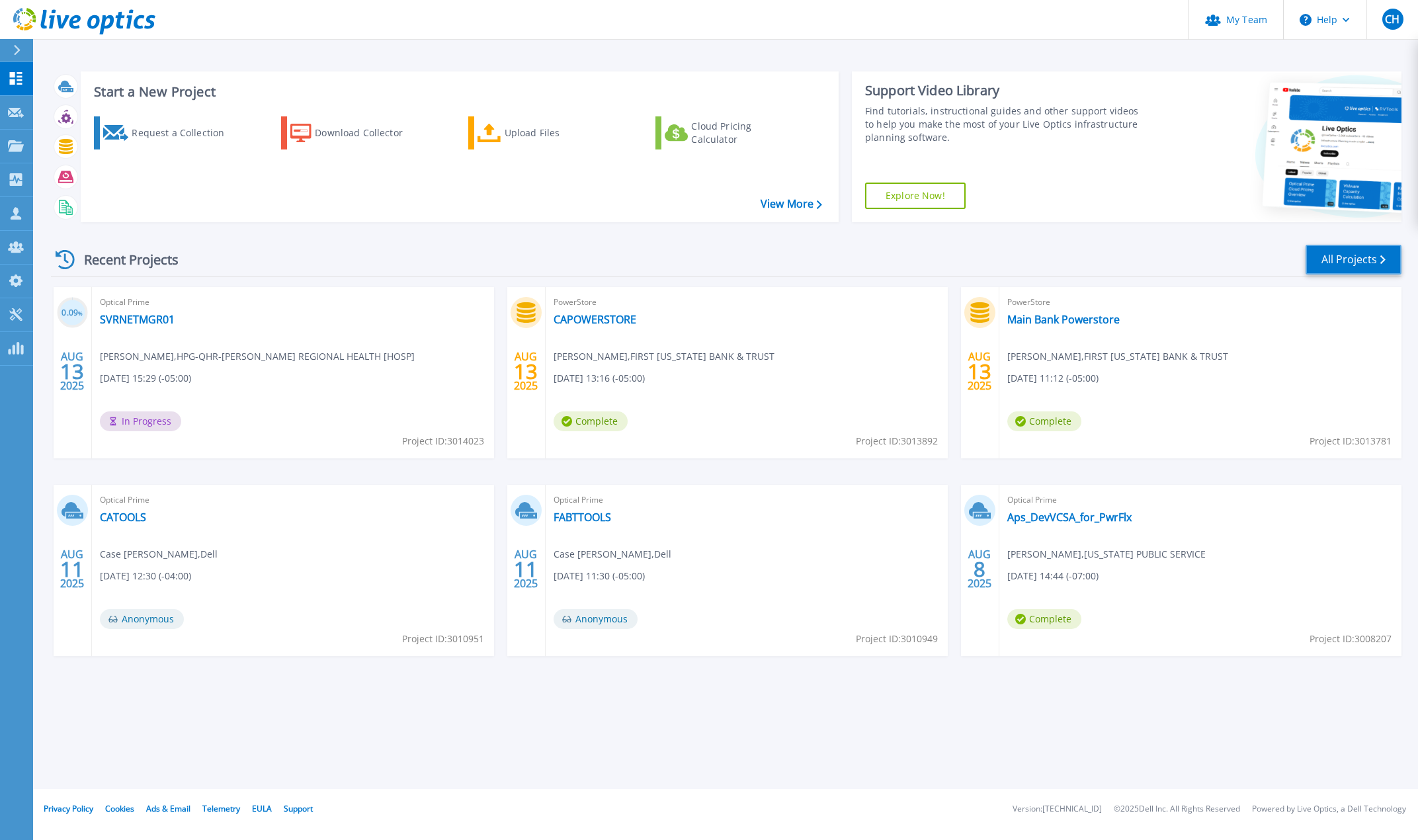
click at [1339, 261] on link "All Projects" at bounding box center [1353, 259] width 96 height 30
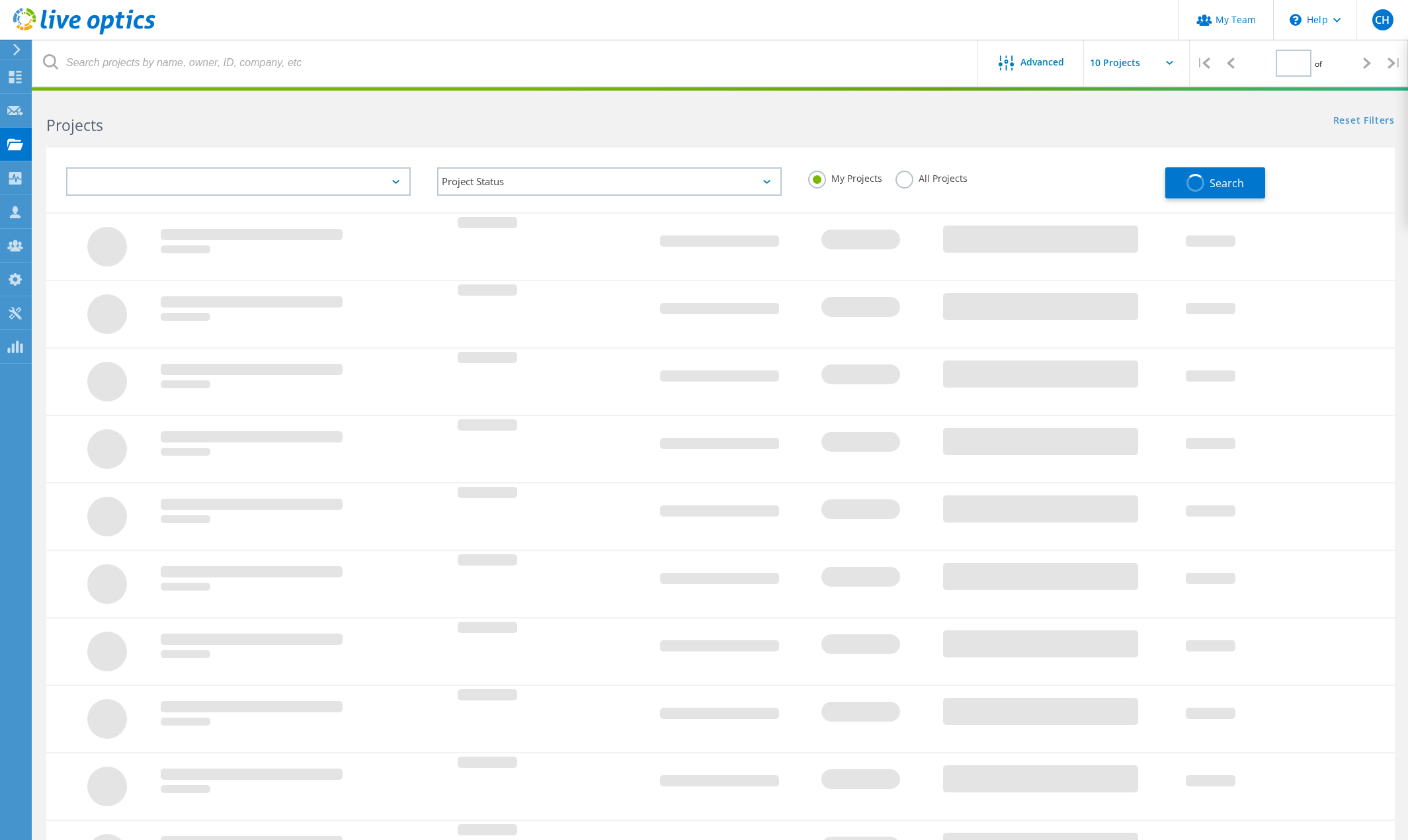
type input "1"
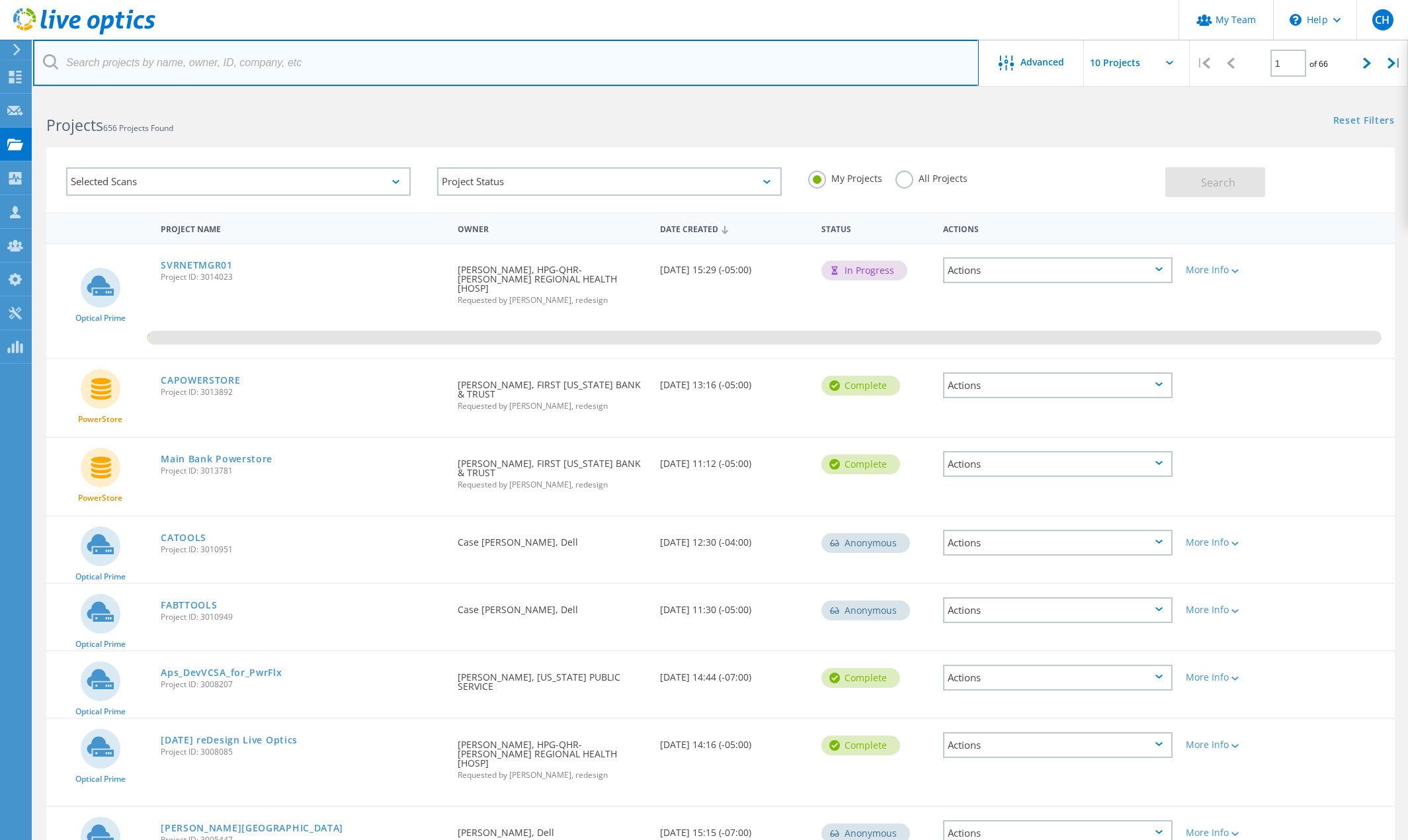
click at [209, 70] on input "text" at bounding box center [506, 62] width 946 height 46
type input "fritz"
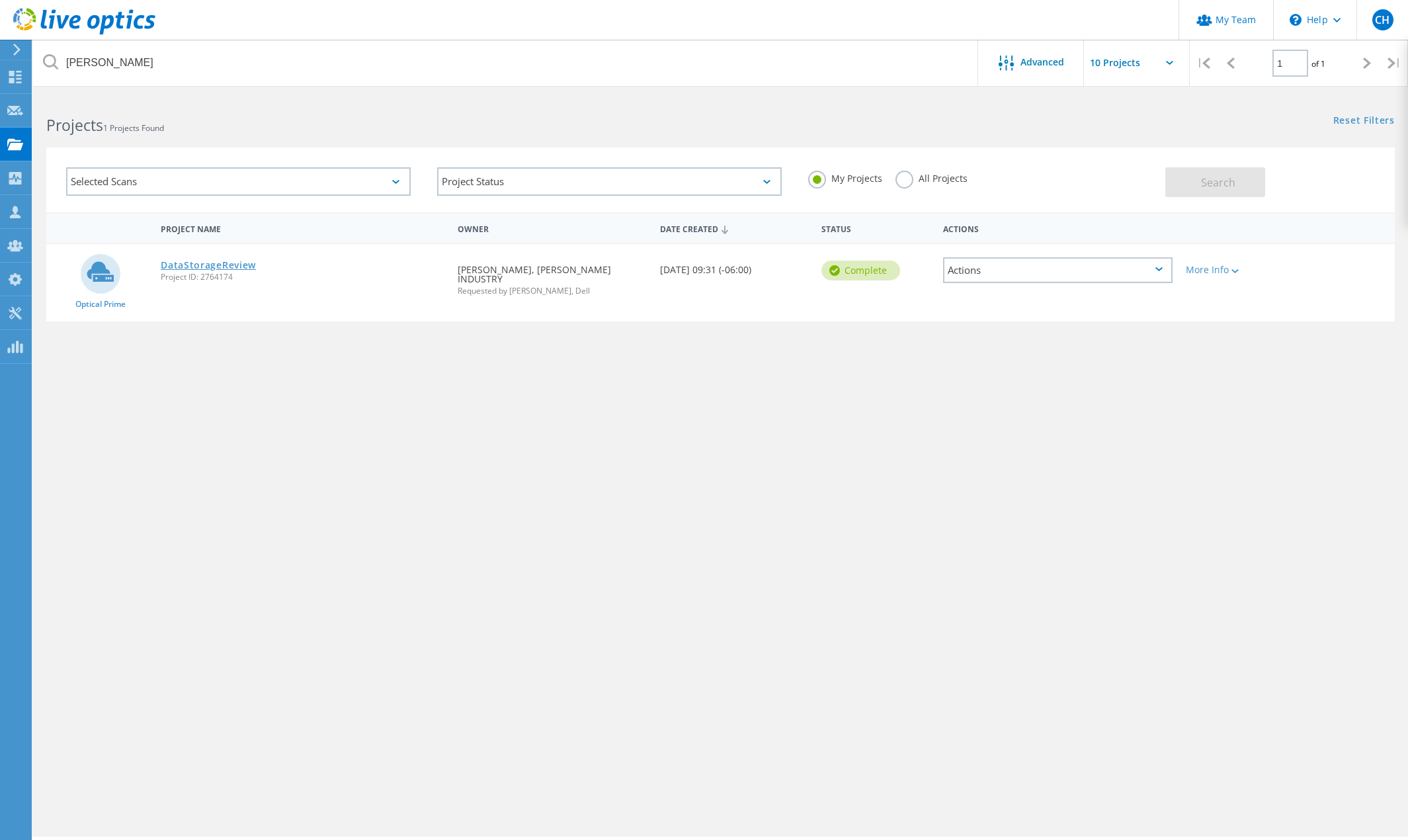
click at [229, 266] on link "DataStorageReview" at bounding box center [208, 265] width 95 height 9
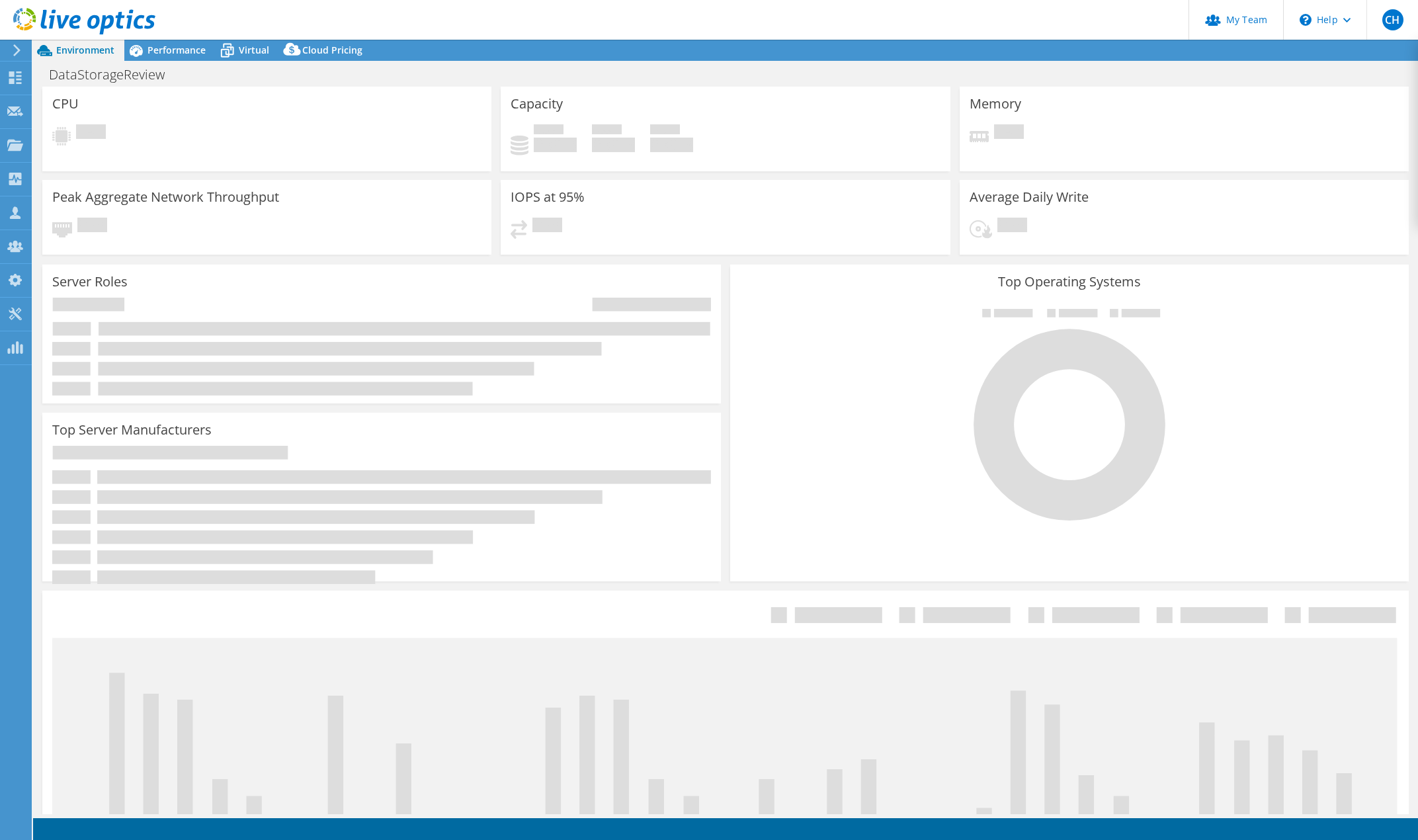
select select "USWest"
select select "USD"
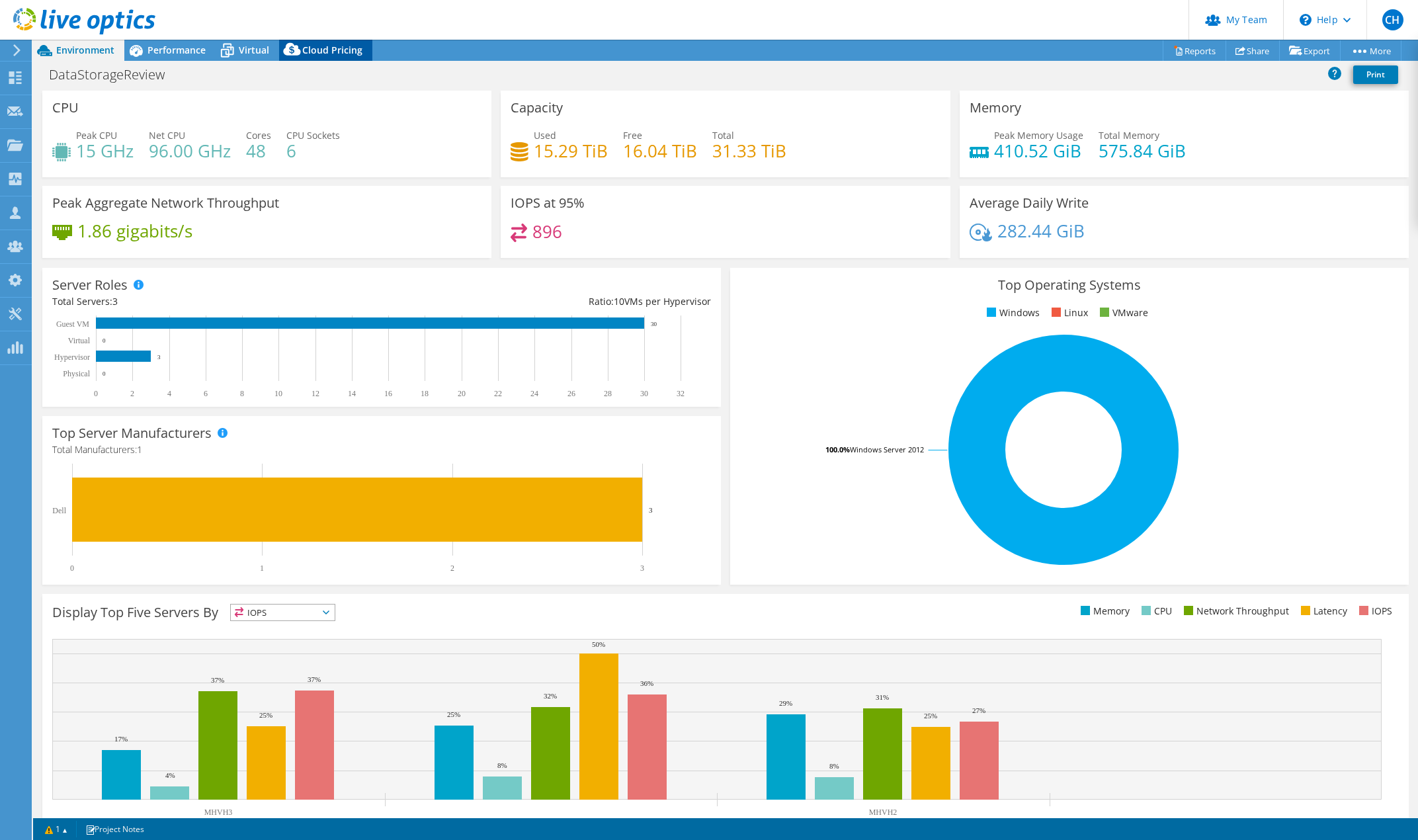
click at [337, 51] on span "Cloud Pricing" at bounding box center [332, 50] width 60 height 13
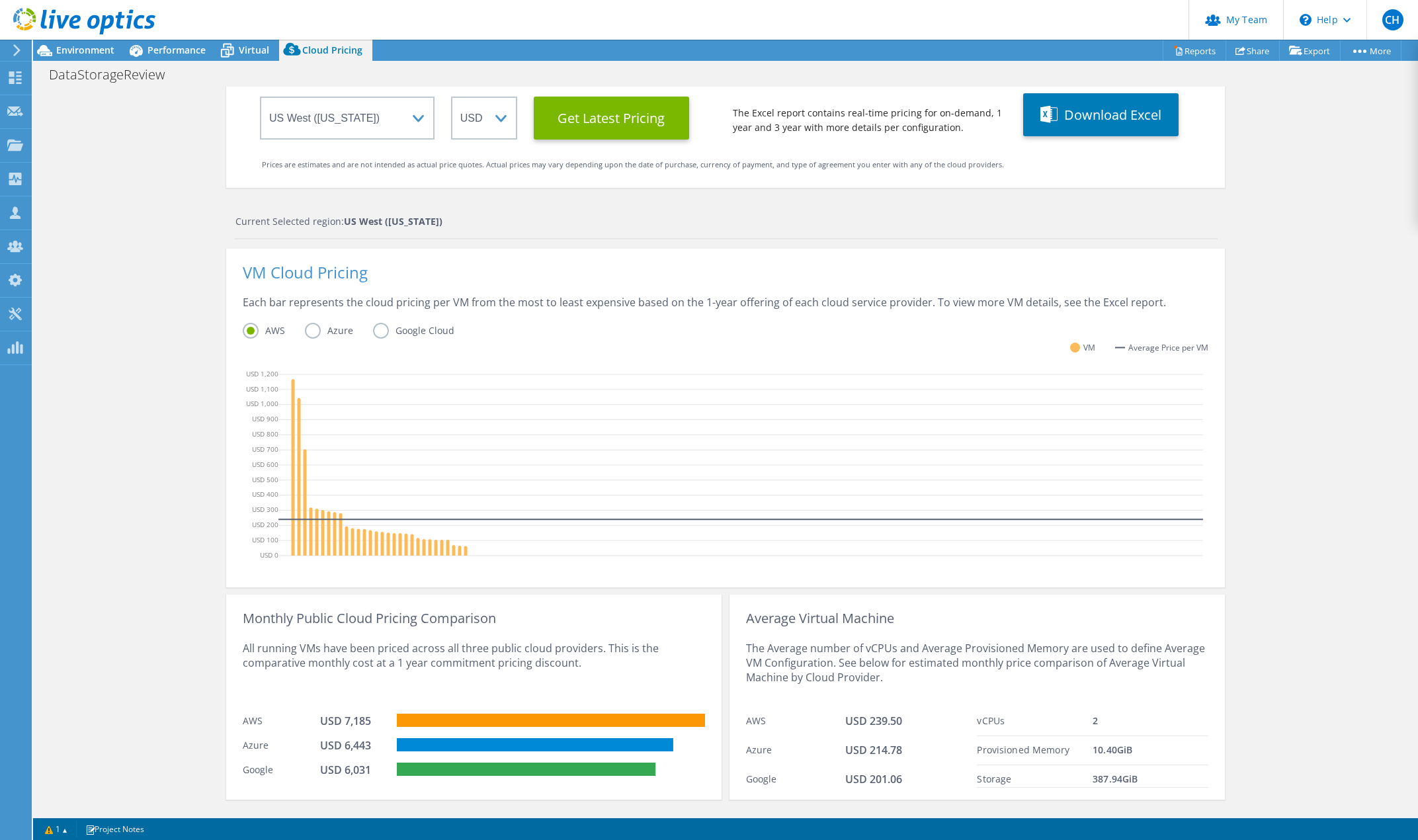
scroll to position [156, 0]
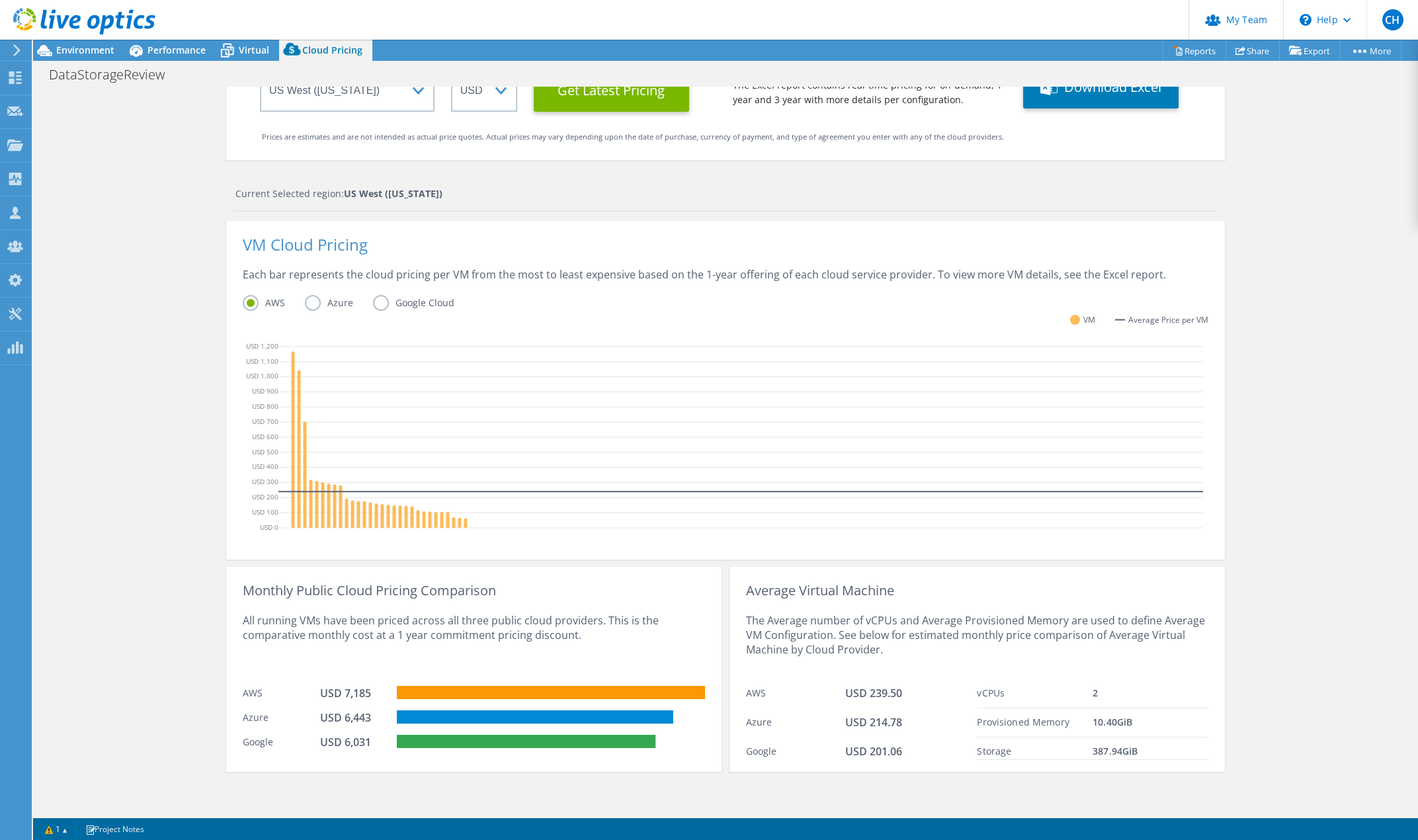
click at [184, 444] on div "Cloud Pricing Live Optics Cloud Pricing uses the native vendor APIs to retrieve…" at bounding box center [726, 373] width 1385 height 883
click at [305, 302] on label "Azure" at bounding box center [339, 303] width 68 height 16
click at [0, 0] on input "Azure" at bounding box center [0, 0] width 0 height 0
click at [250, 300] on label "AWS" at bounding box center [274, 303] width 62 height 16
click at [0, 0] on input "AWS" at bounding box center [0, 0] width 0 height 0
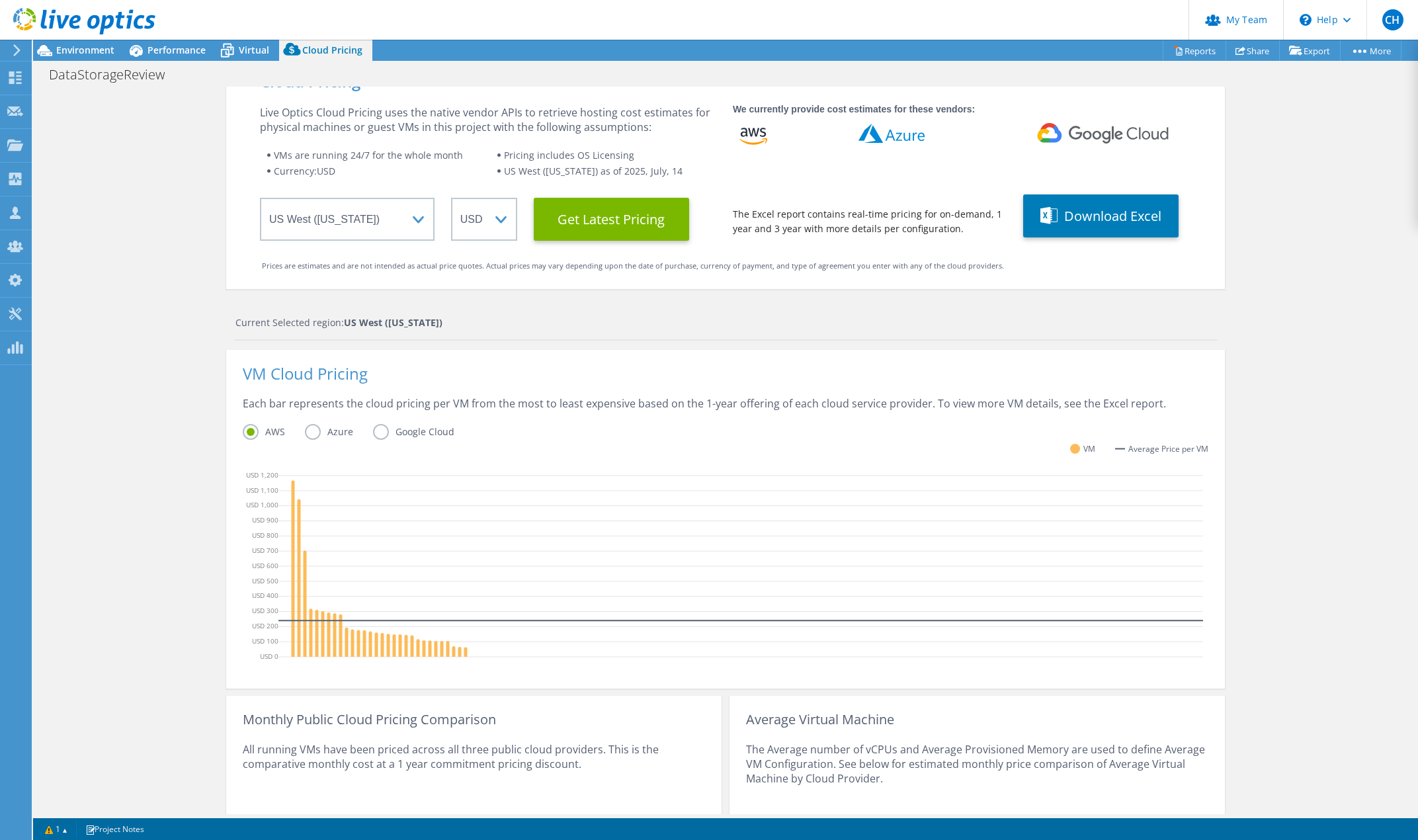
scroll to position [0, 0]
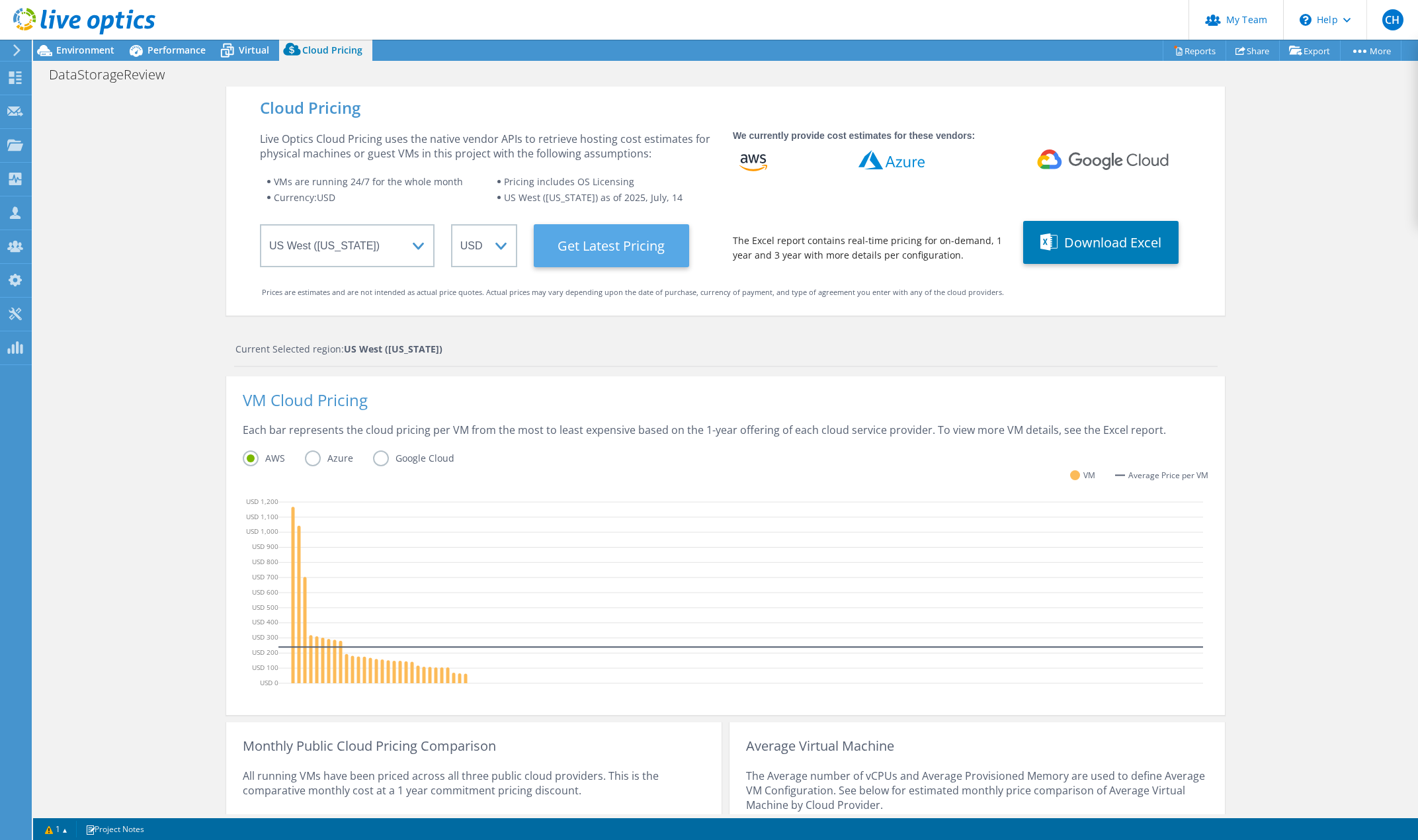
click at [607, 247] on Latest "Get Latest Pricing" at bounding box center [611, 245] width 156 height 43
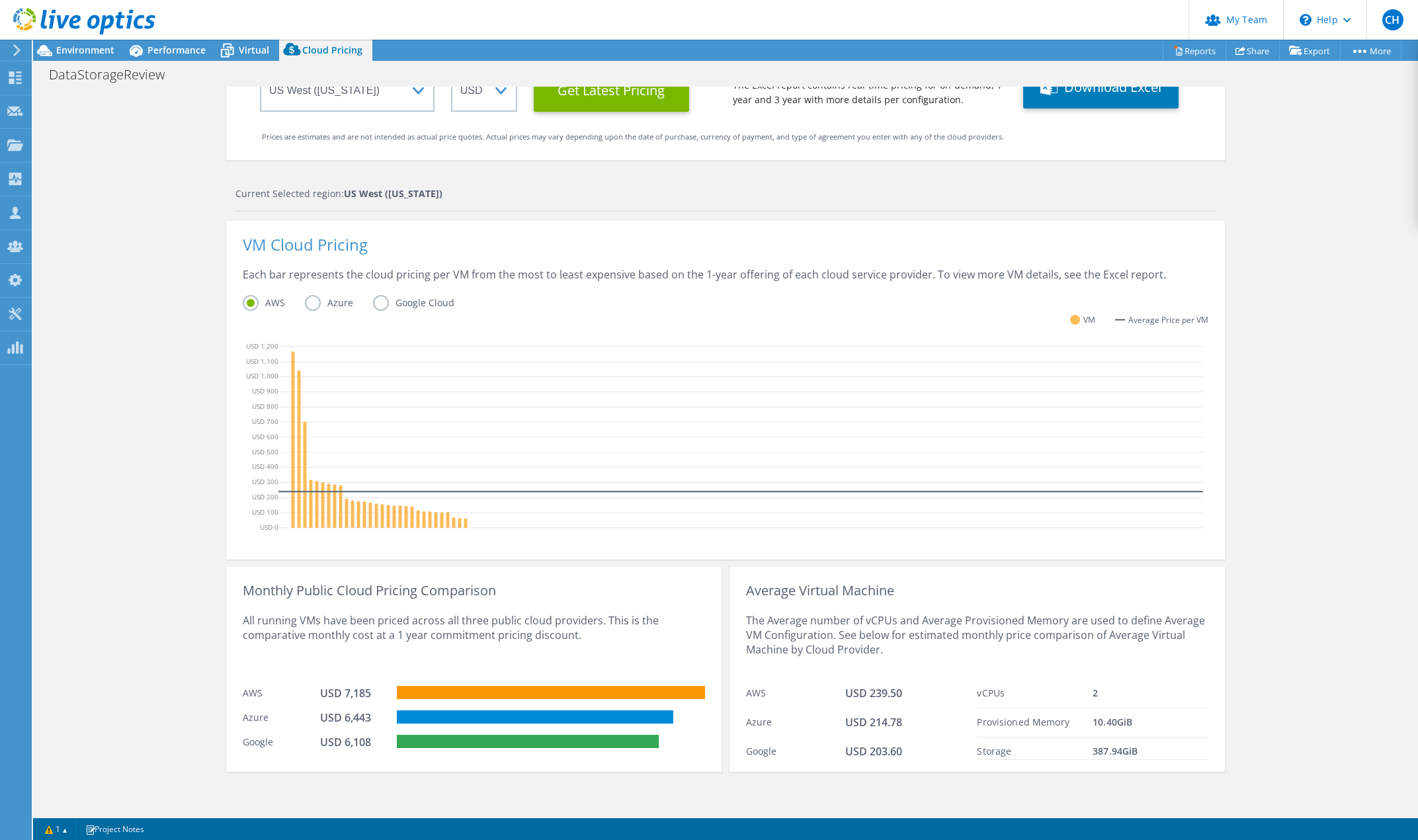
click at [812, 10] on header "CH Partner Team Admin [PERSON_NAME] [EMAIL_ADDRESS][DOMAIN_NAME] redesign My Pr…" at bounding box center [709, 20] width 1418 height 39
